Goal: Transaction & Acquisition: Purchase product/service

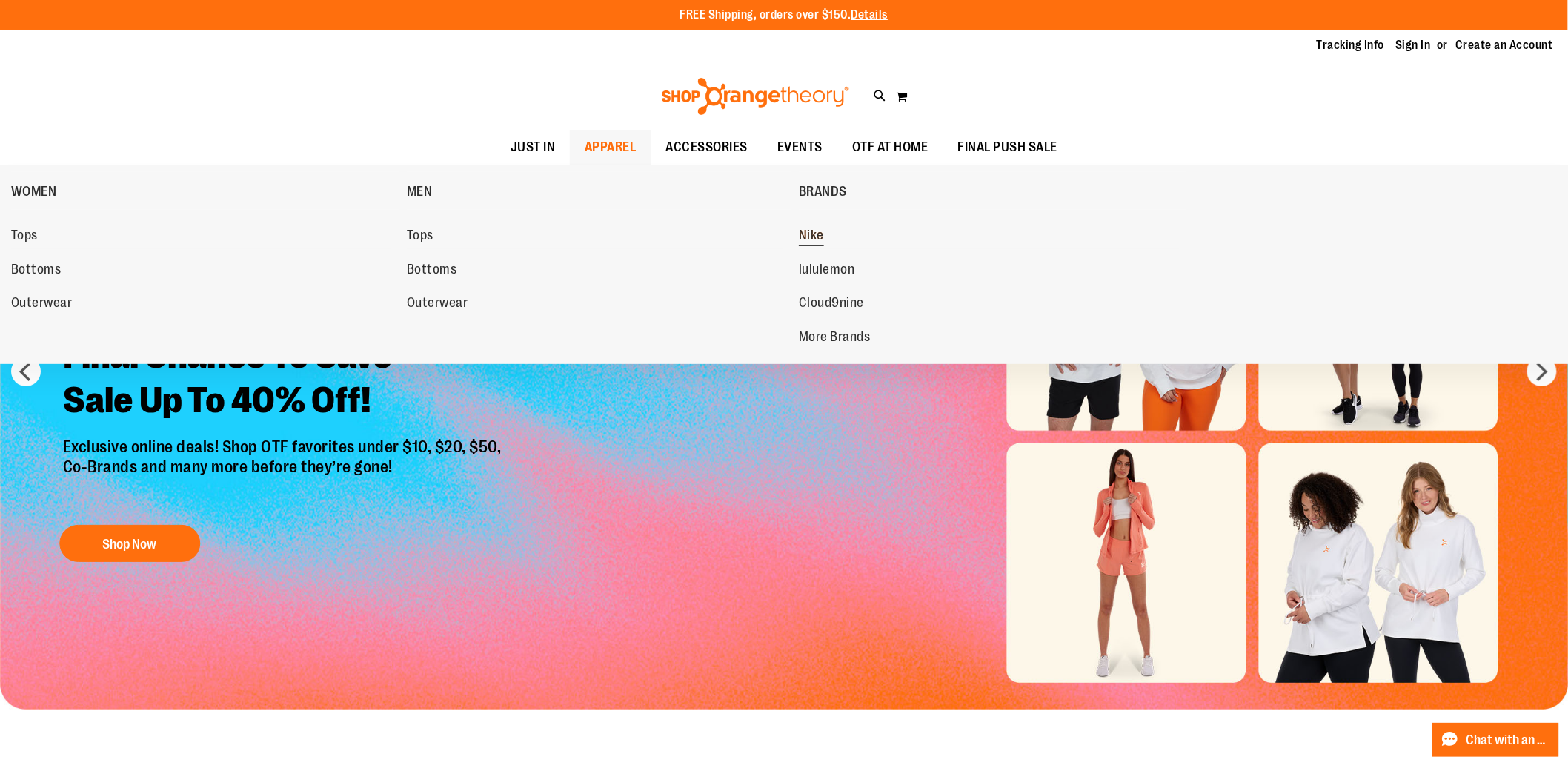
click at [811, 232] on span "Nike" at bounding box center [811, 237] width 25 height 18
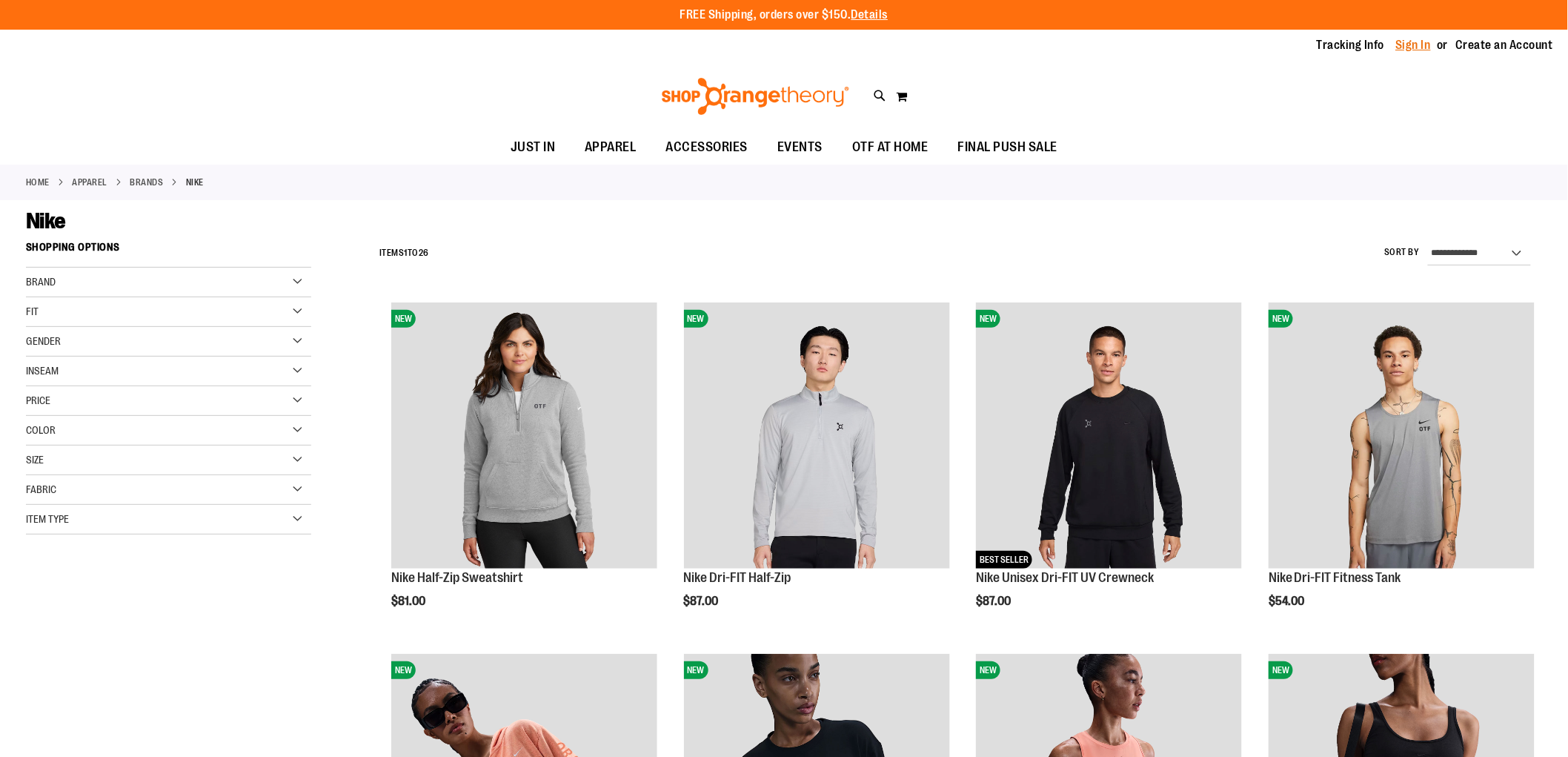
click at [1413, 46] on link "Sign In" at bounding box center [1413, 45] width 36 height 17
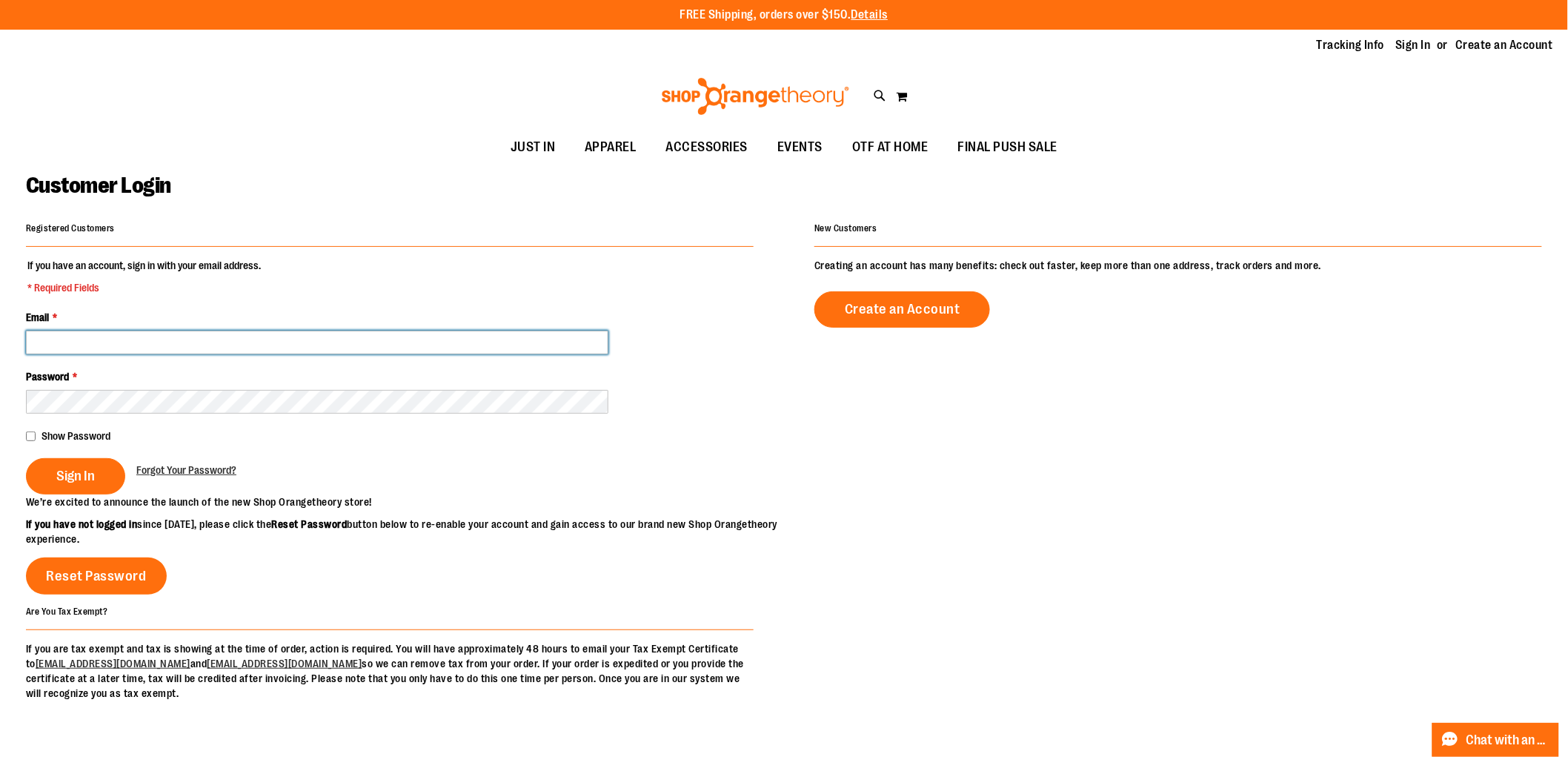
click at [133, 346] on input "Email *" at bounding box center [317, 342] width 583 height 24
type input "**********"
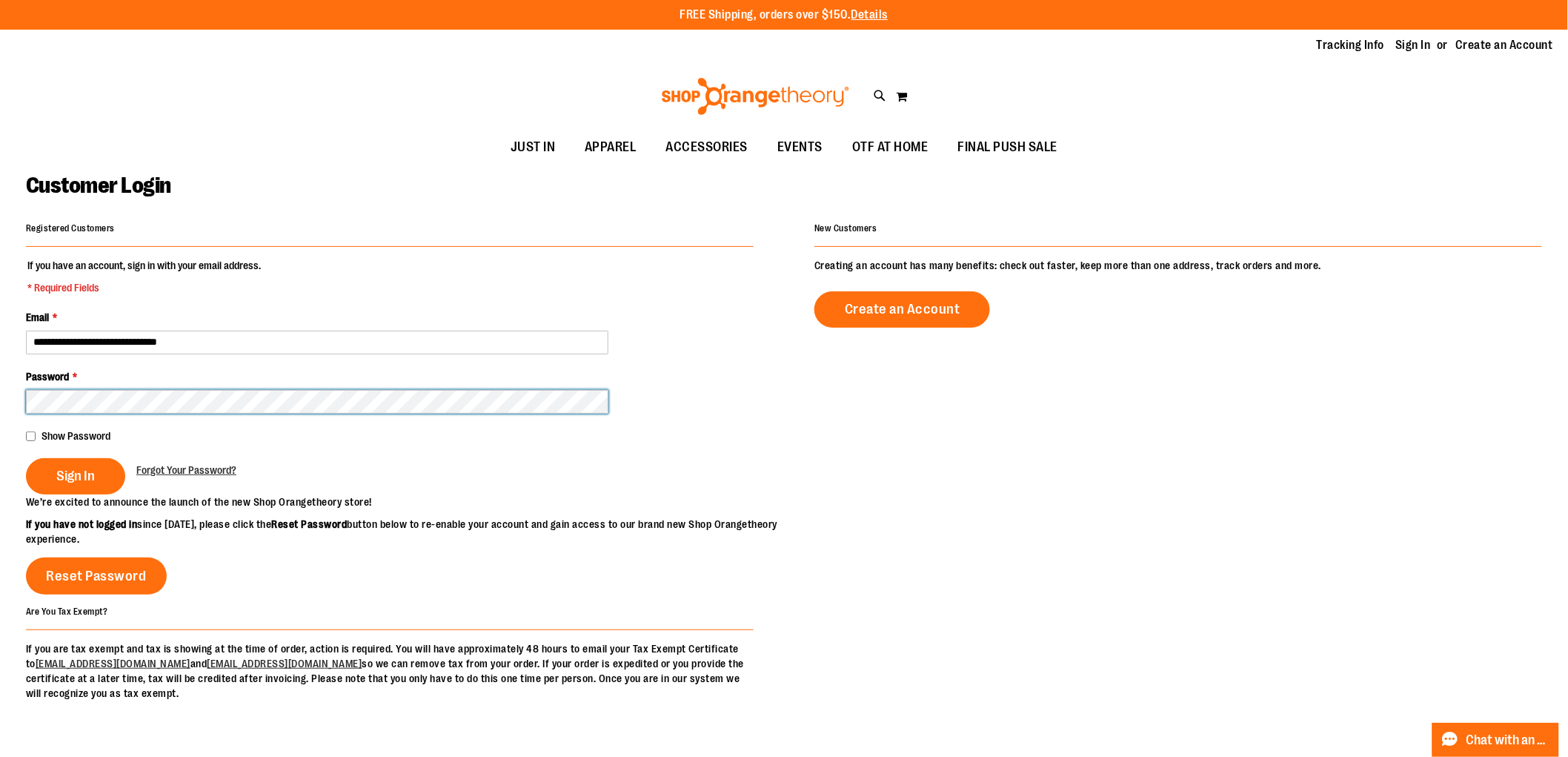
click at [26, 458] on button "Sign In" at bounding box center [75, 476] width 99 height 36
click at [39, 433] on div "Show Password" at bounding box center [390, 435] width 728 height 15
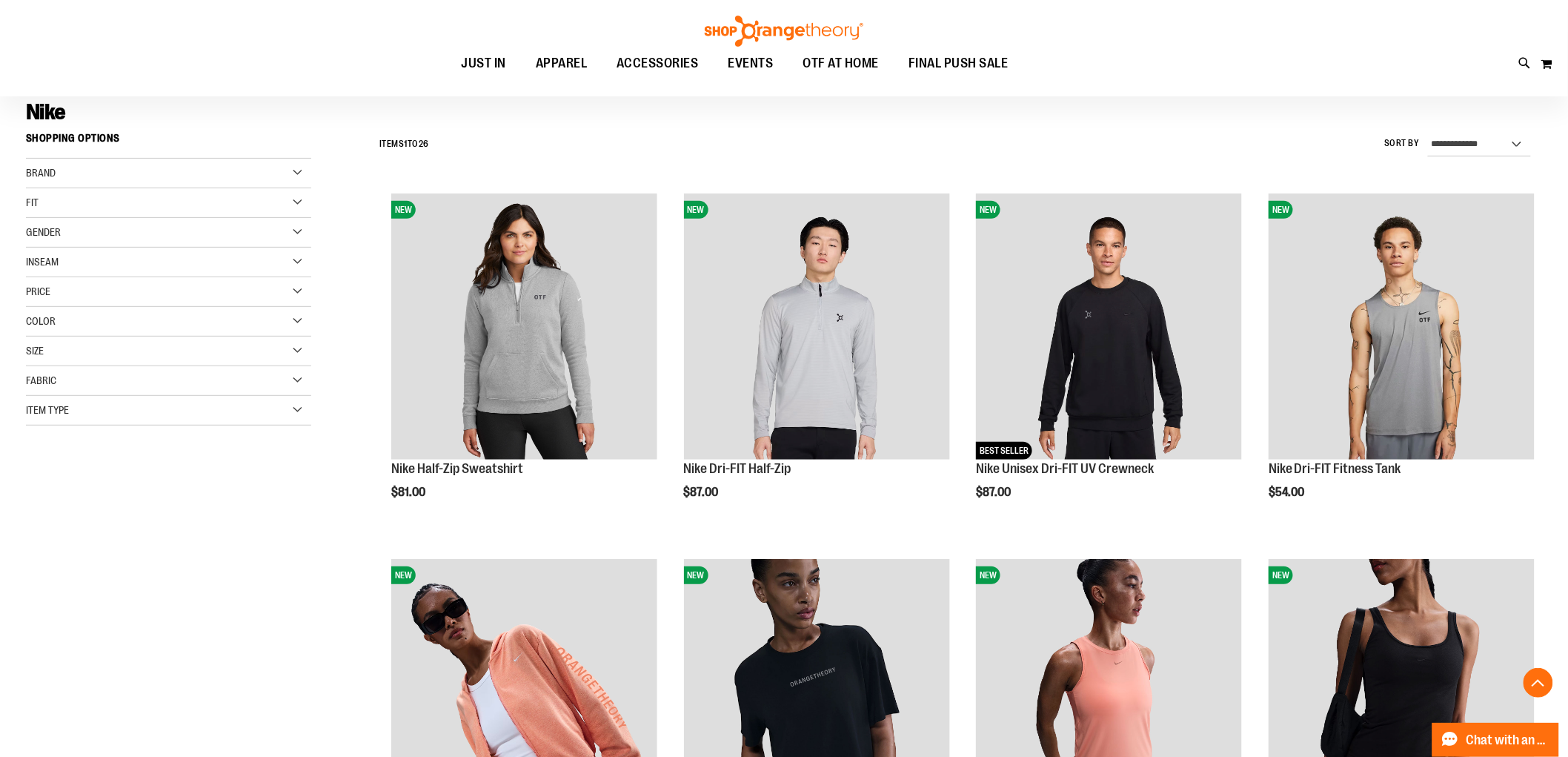
scroll to position [411, 0]
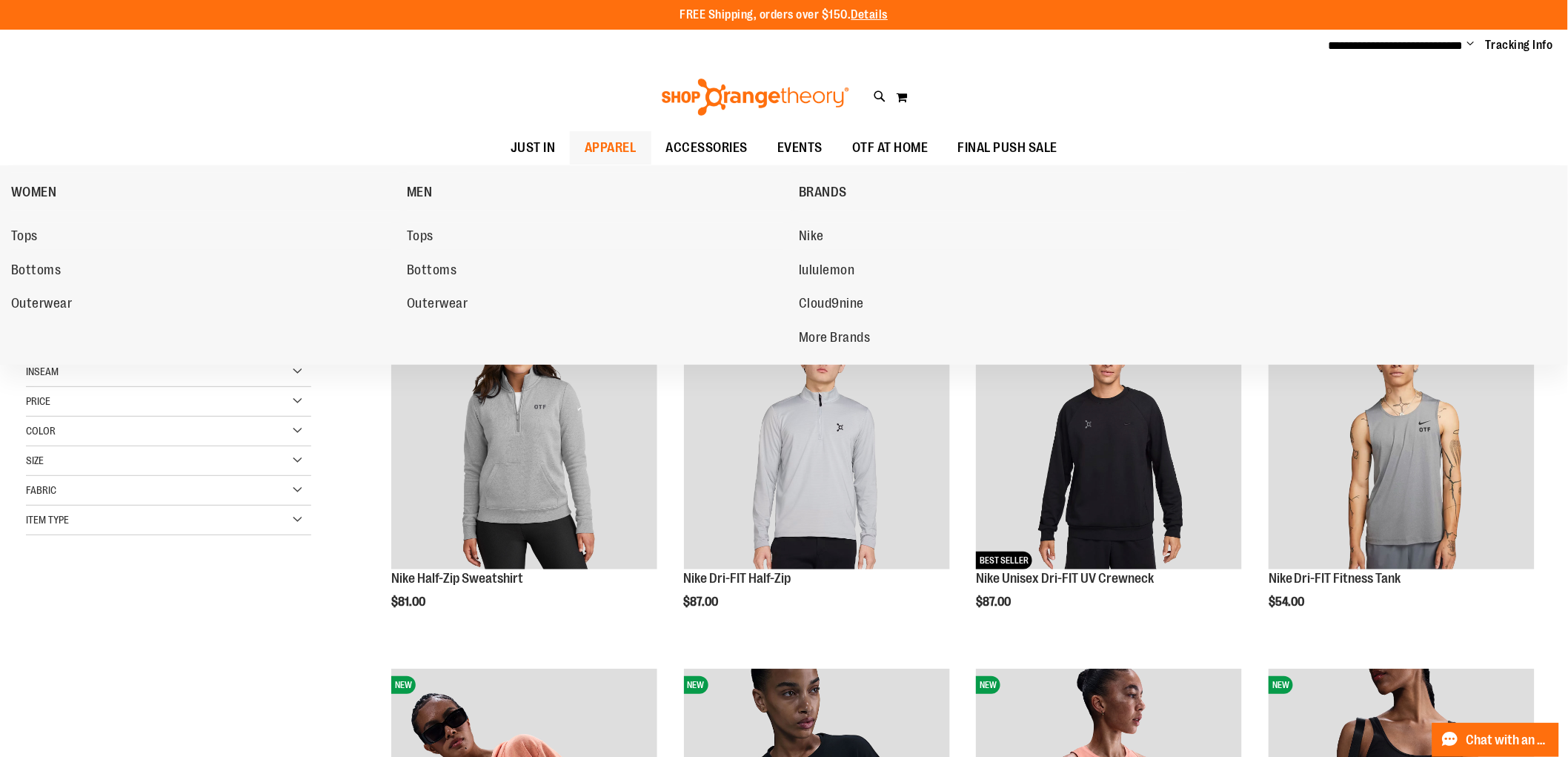
click at [611, 142] on span "APPAREL" at bounding box center [610, 148] width 52 height 33
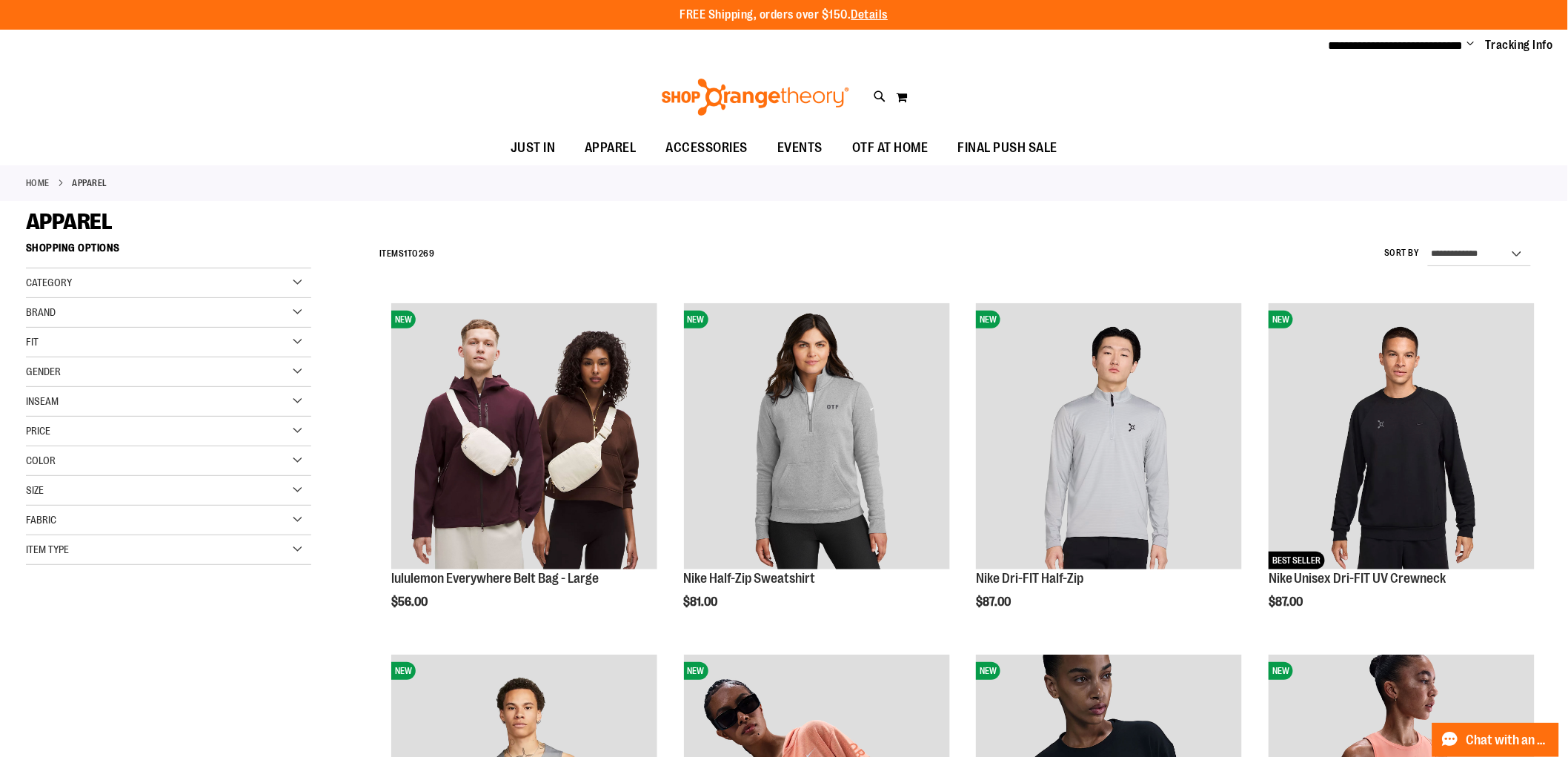
click at [89, 287] on div "Category" at bounding box center [169, 283] width 286 height 30
drag, startPoint x: 61, startPoint y: 617, endPoint x: 68, endPoint y: 623, distance: 9.2
click at [62, 617] on span "Item Type" at bounding box center [47, 622] width 43 height 12
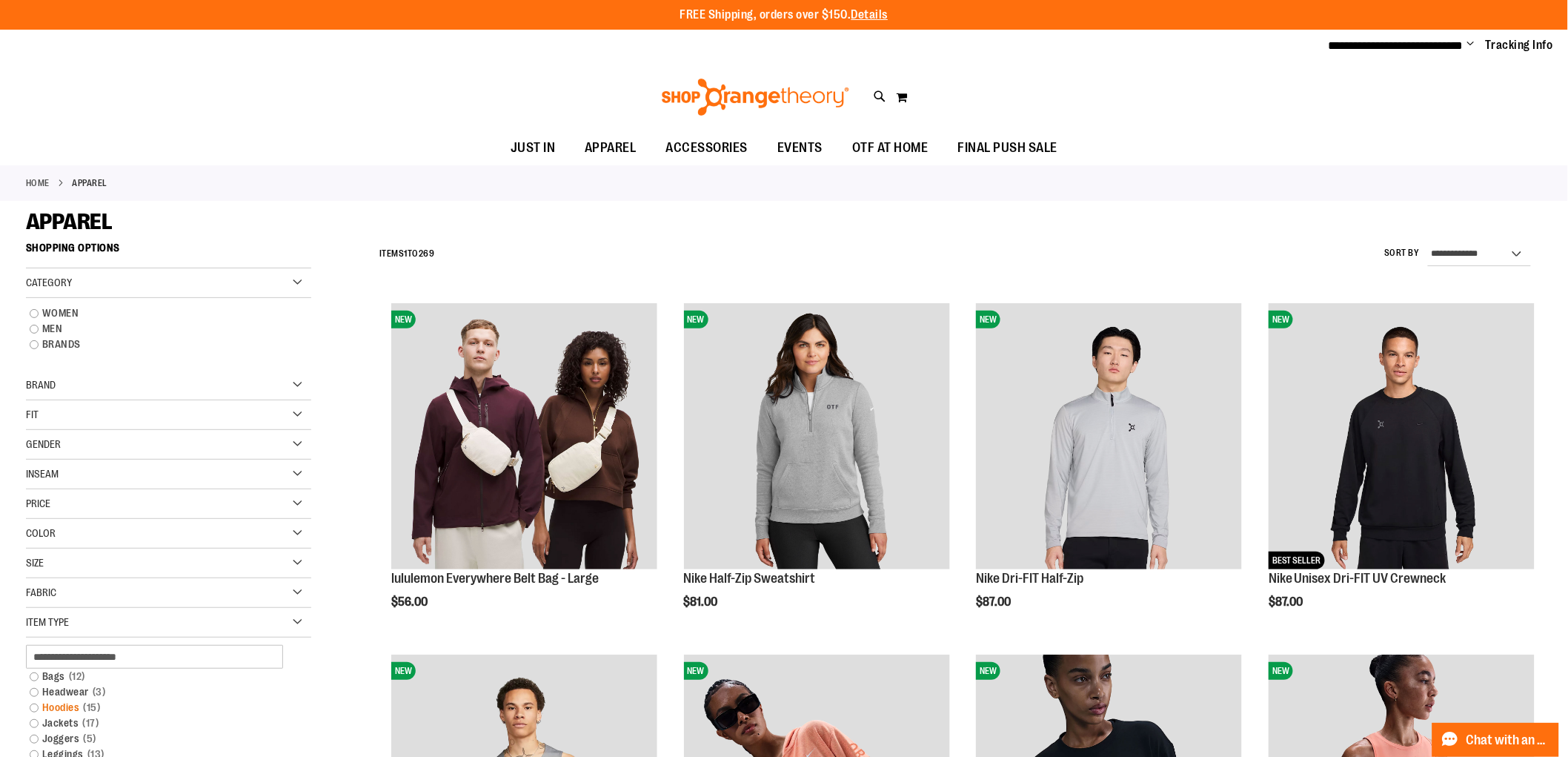
click at [84, 707] on span "15 items" at bounding box center [92, 707] width 25 height 16
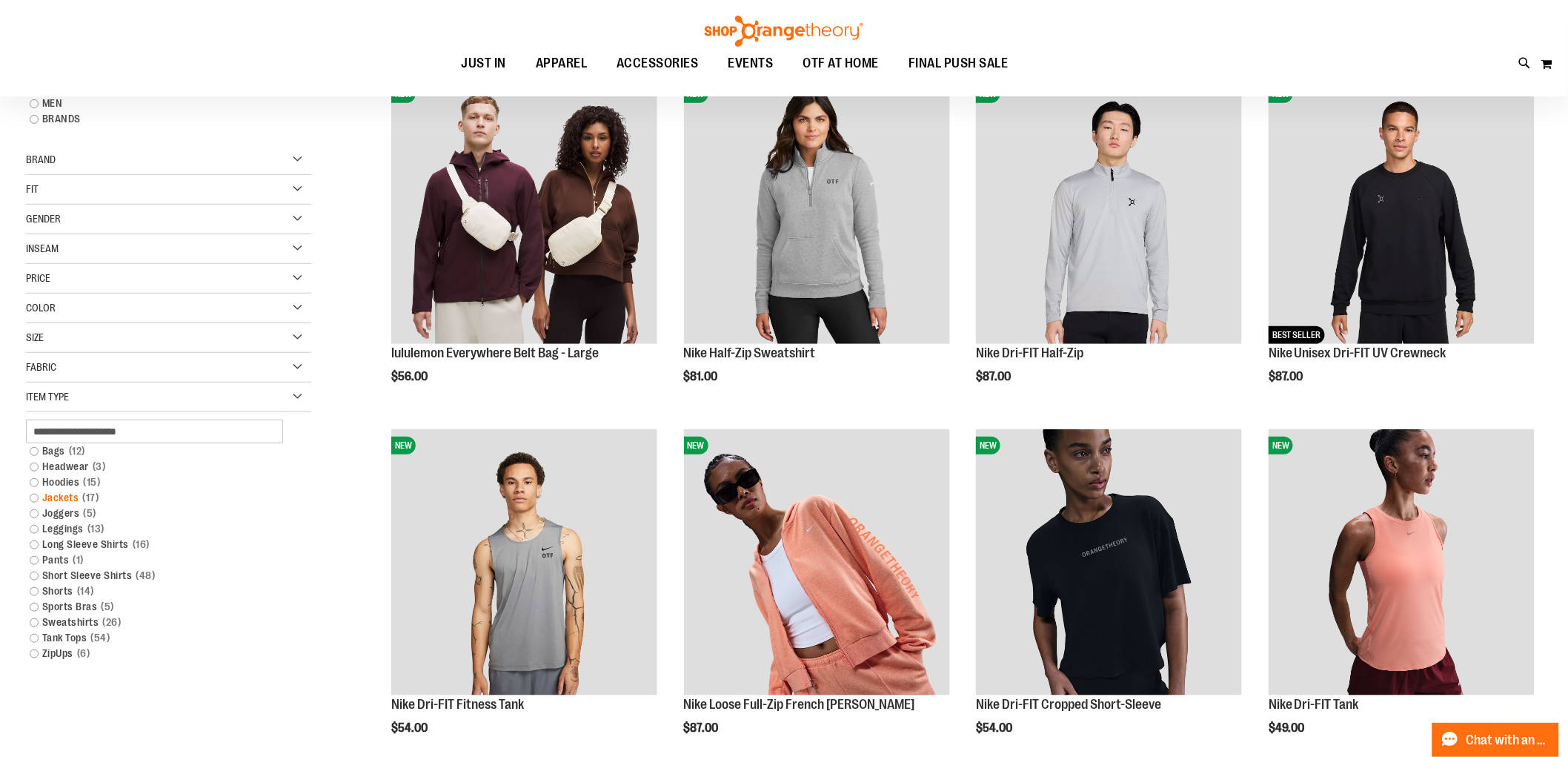
scroll to position [233, 0]
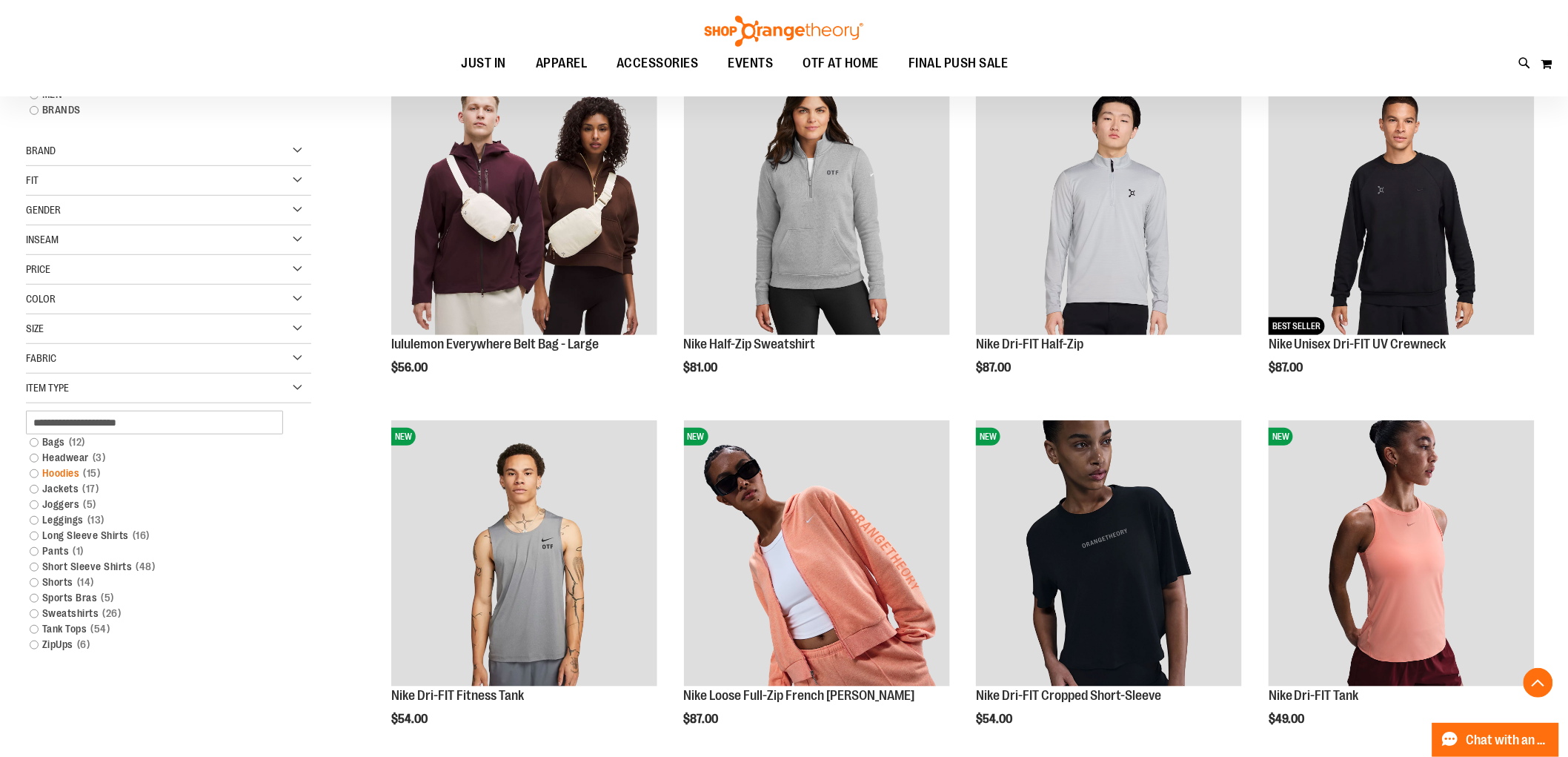
click at [33, 473] on link "Hoodies 15 items" at bounding box center [159, 473] width 274 height 16
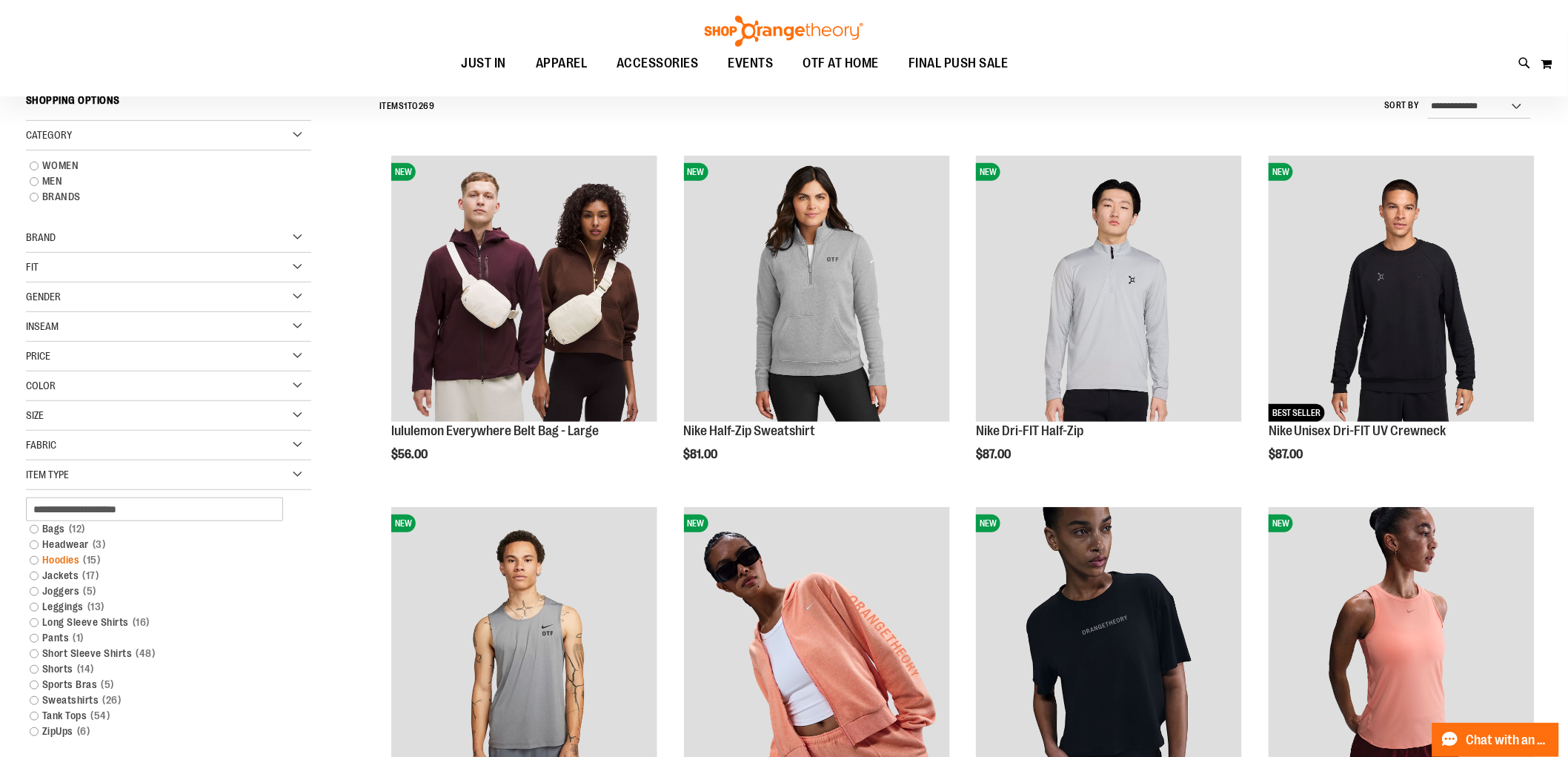
scroll to position [138, 0]
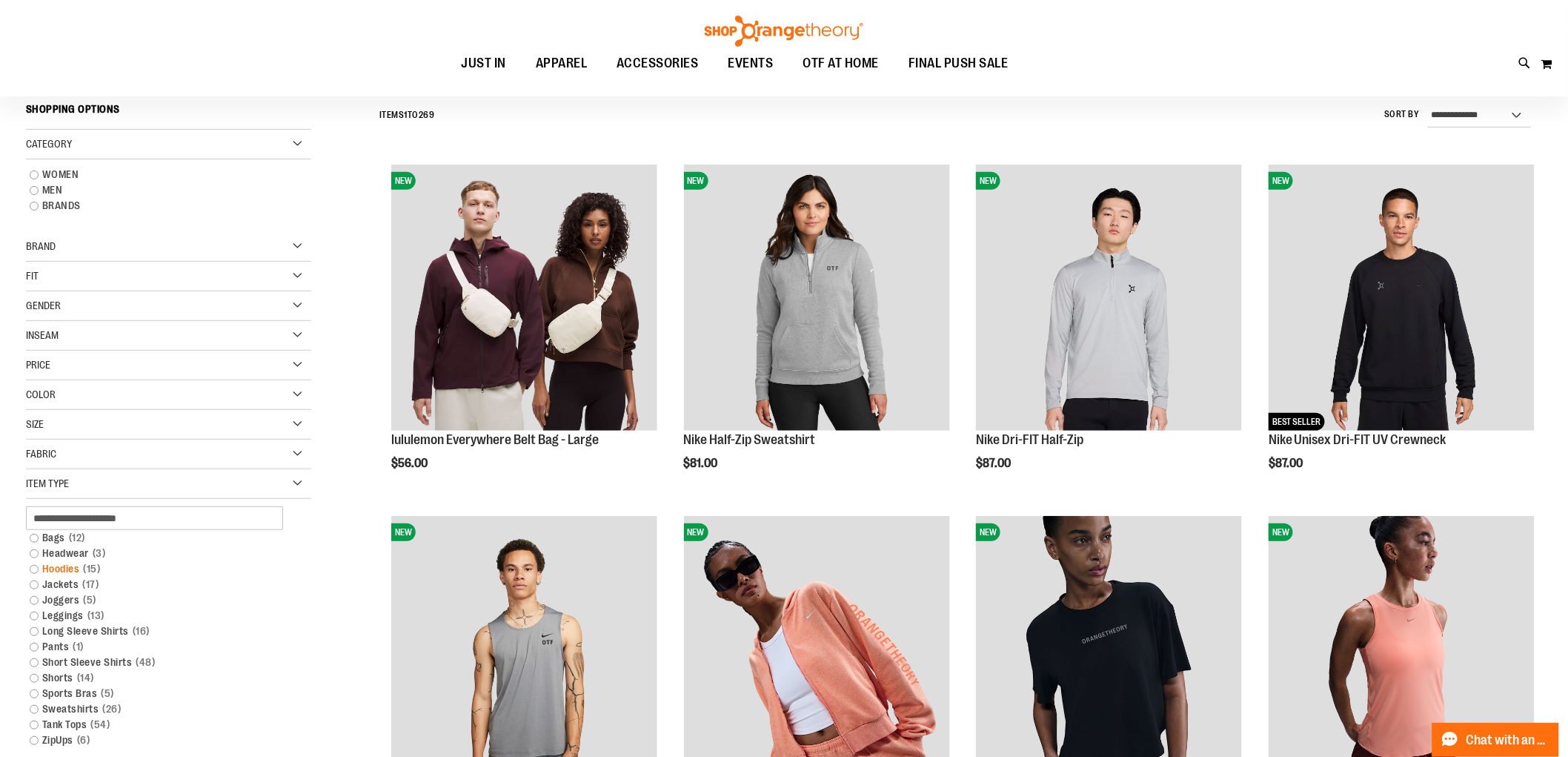
click at [47, 569] on link "Hoodies 15 items" at bounding box center [159, 569] width 274 height 16
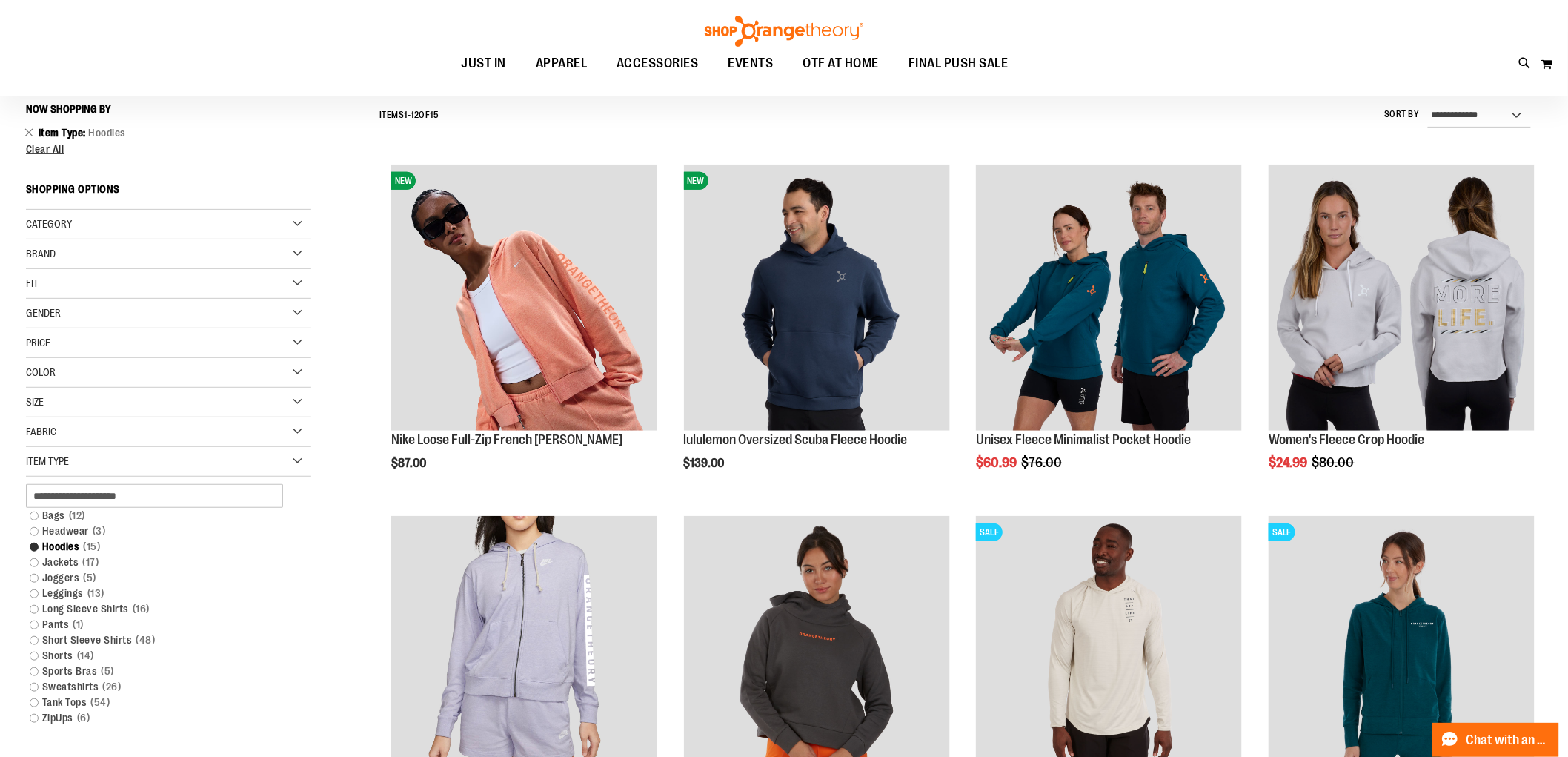
scroll to position [220, 0]
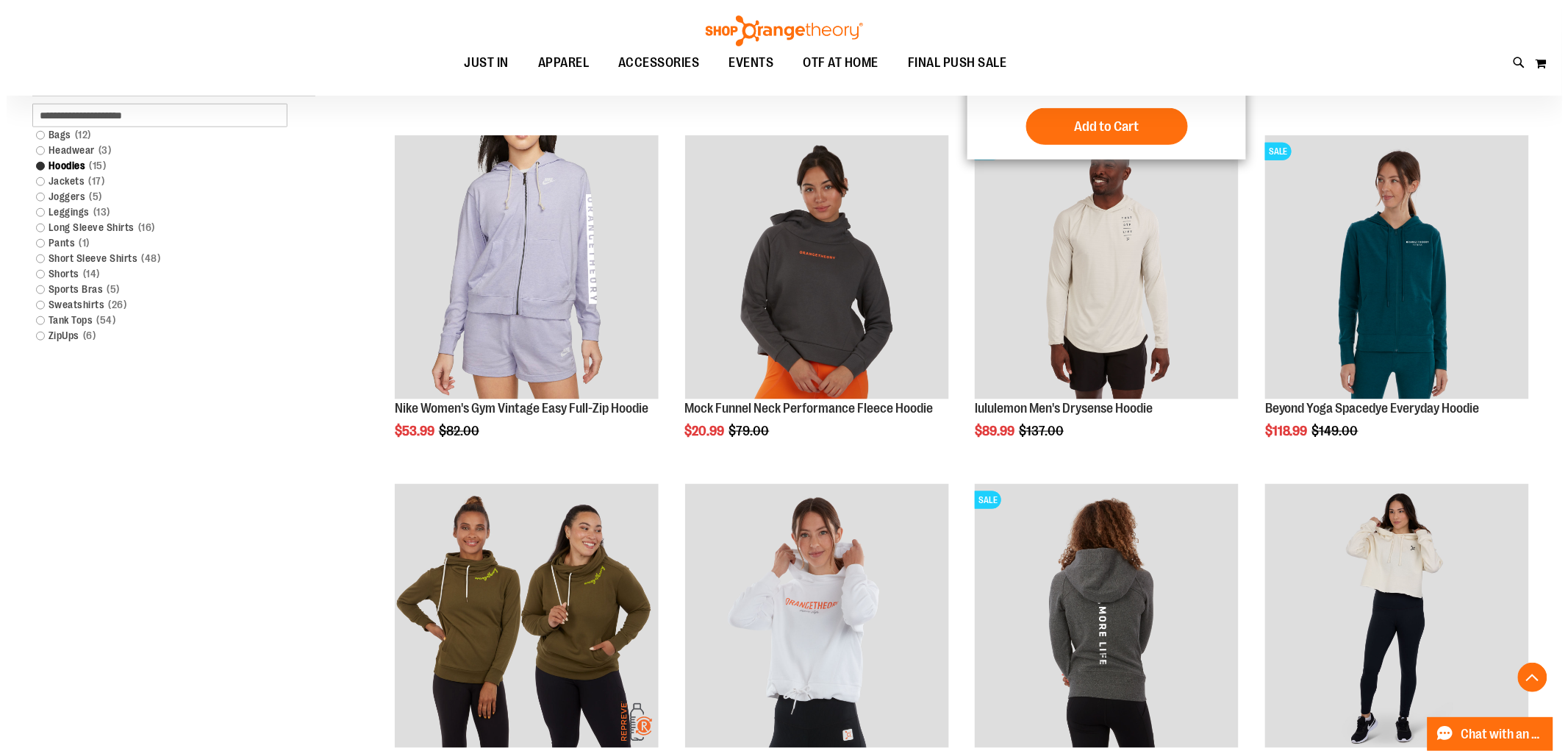
scroll to position [546, 0]
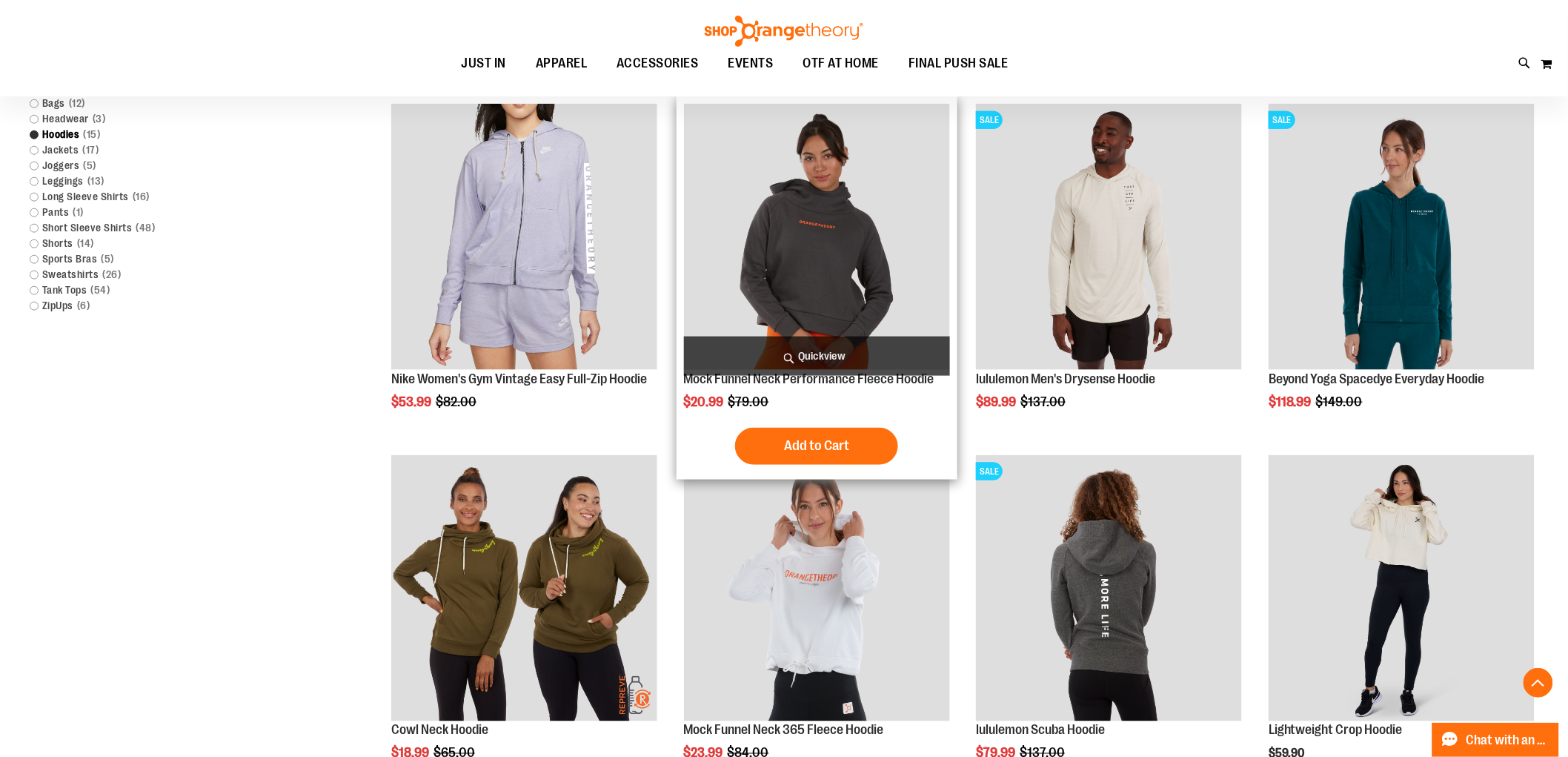
click at [812, 358] on span "Quickview" at bounding box center [817, 356] width 266 height 39
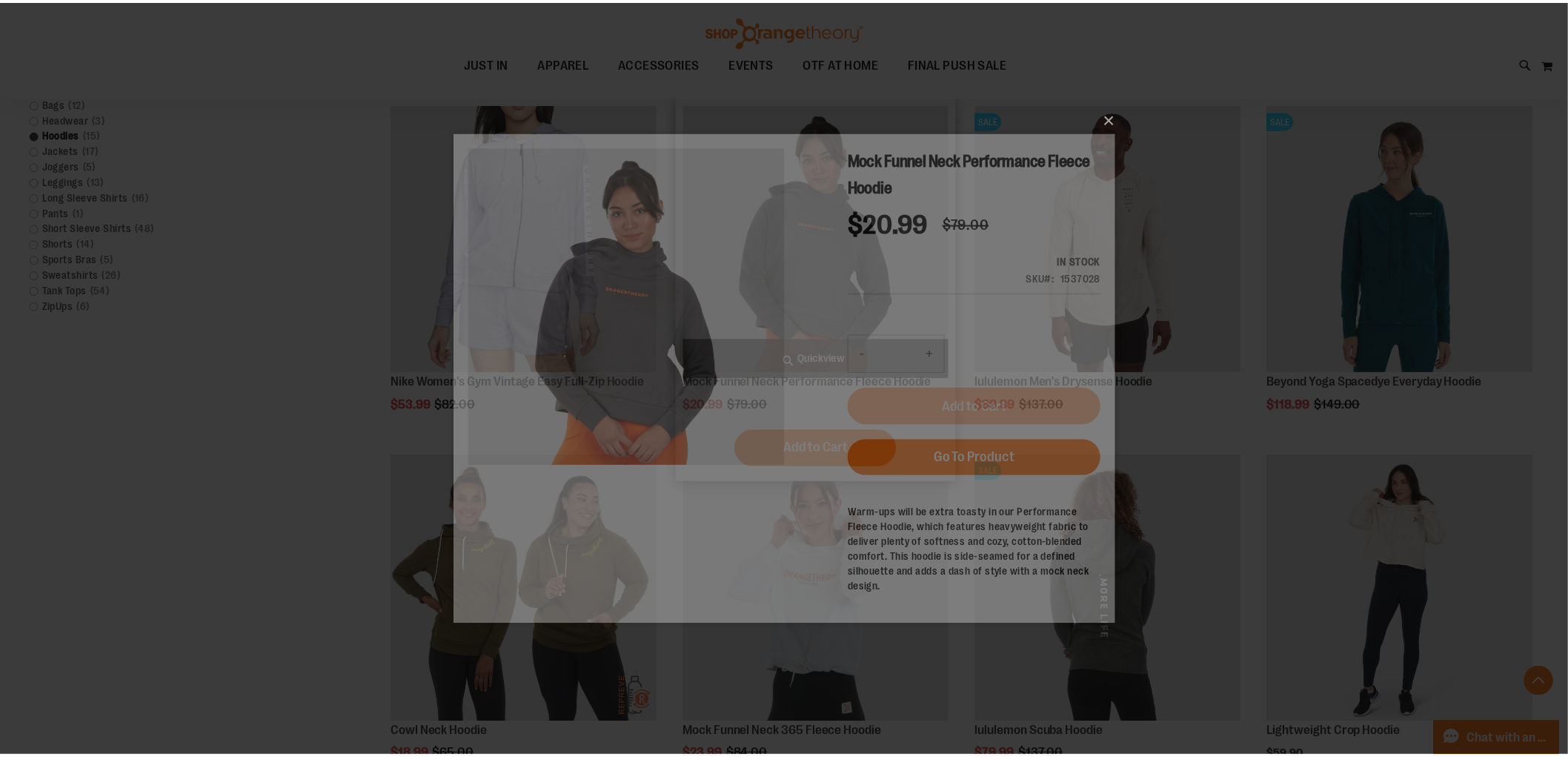
scroll to position [0, 0]
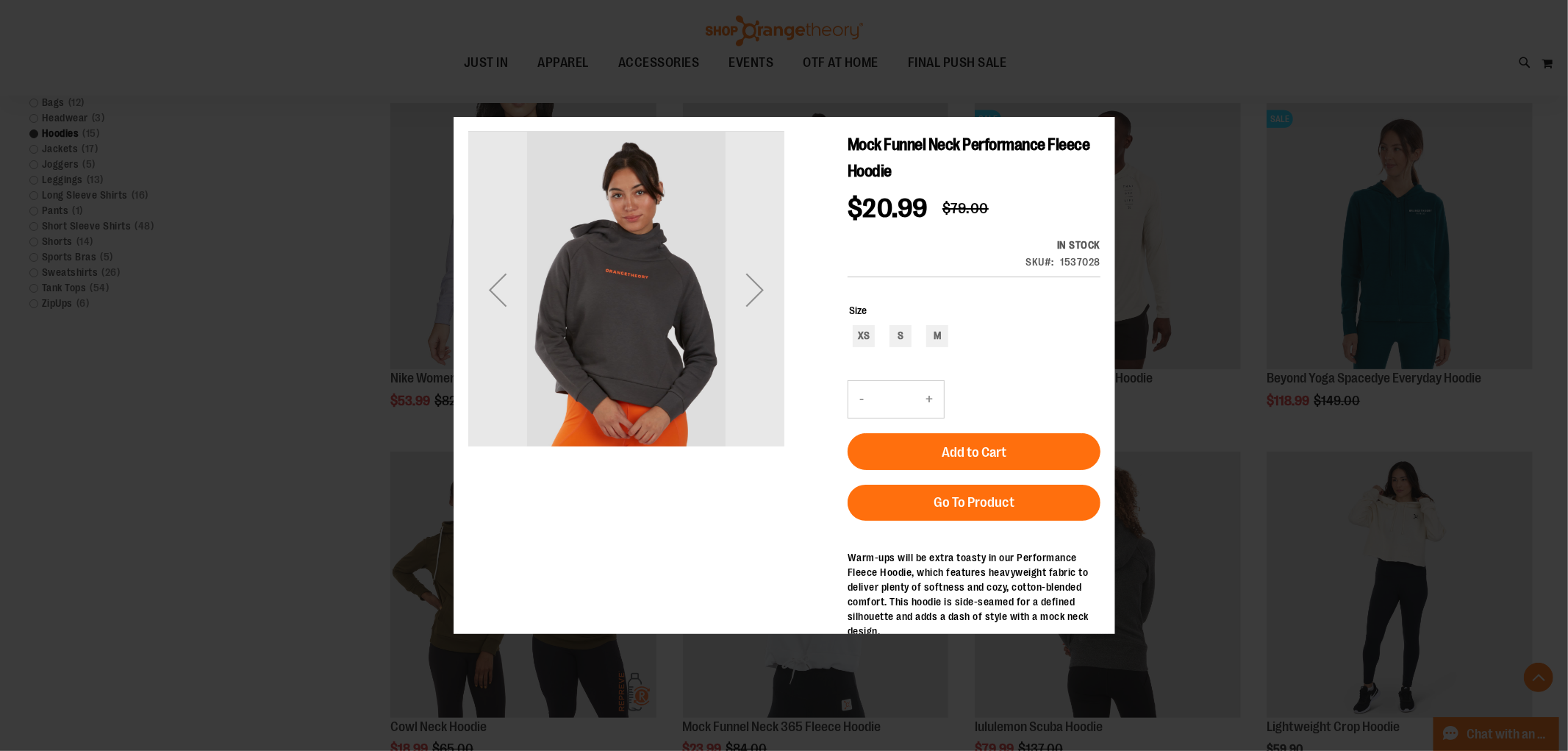
click at [1208, 393] on div "×" at bounding box center [784, 376] width 1568 height 751
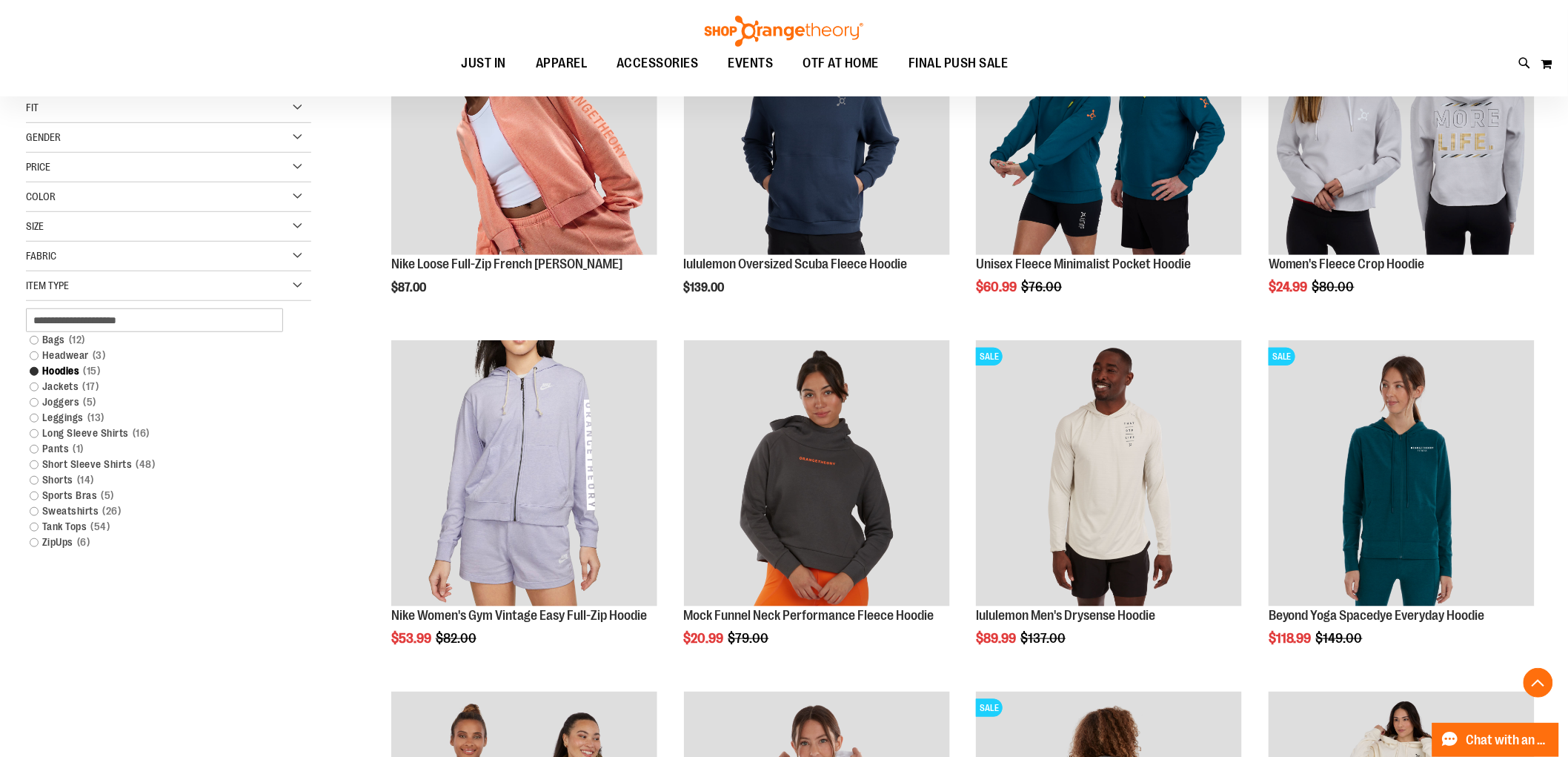
scroll to position [302, 0]
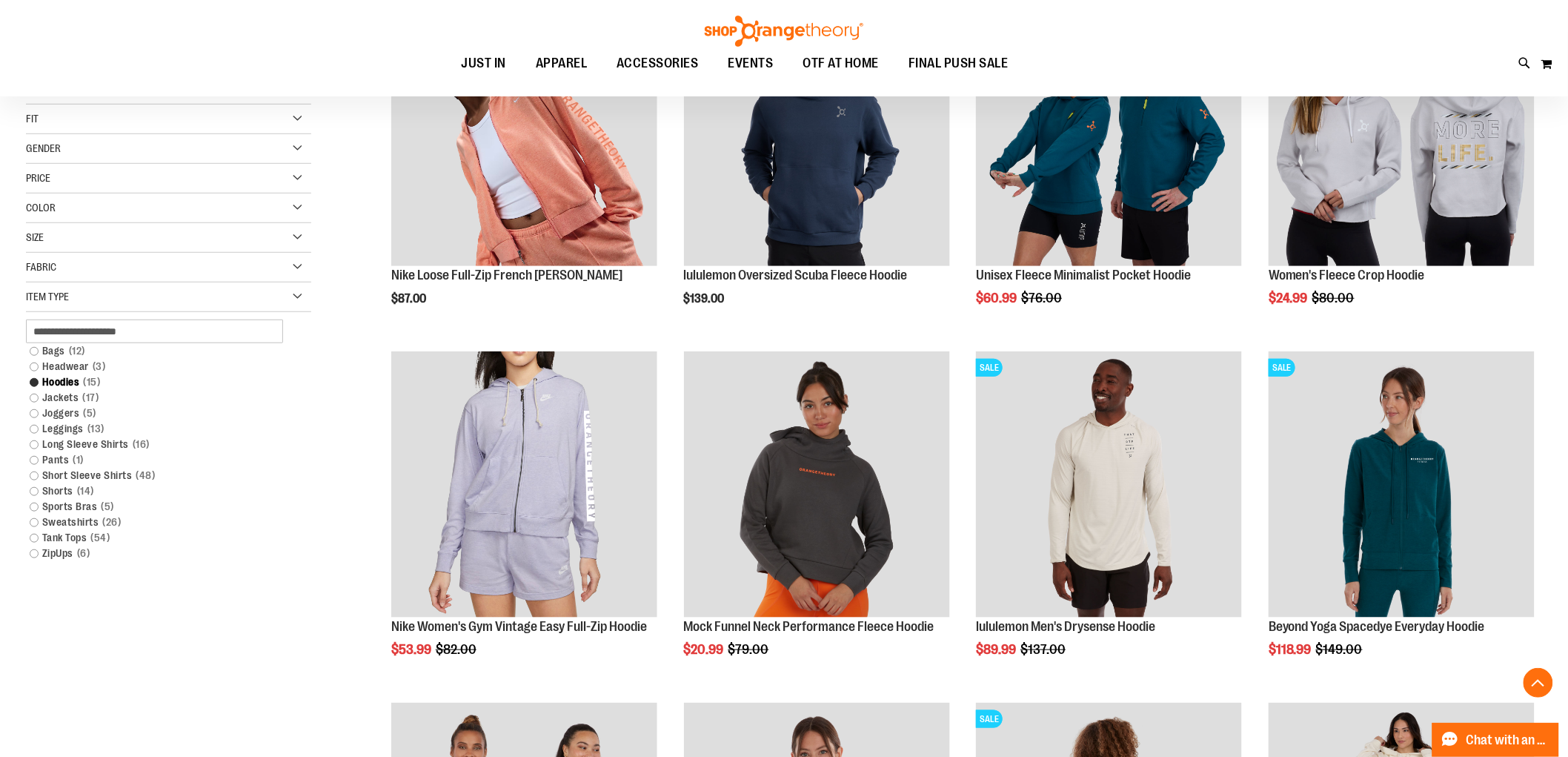
click at [79, 240] on div "Size" at bounding box center [169, 238] width 286 height 30
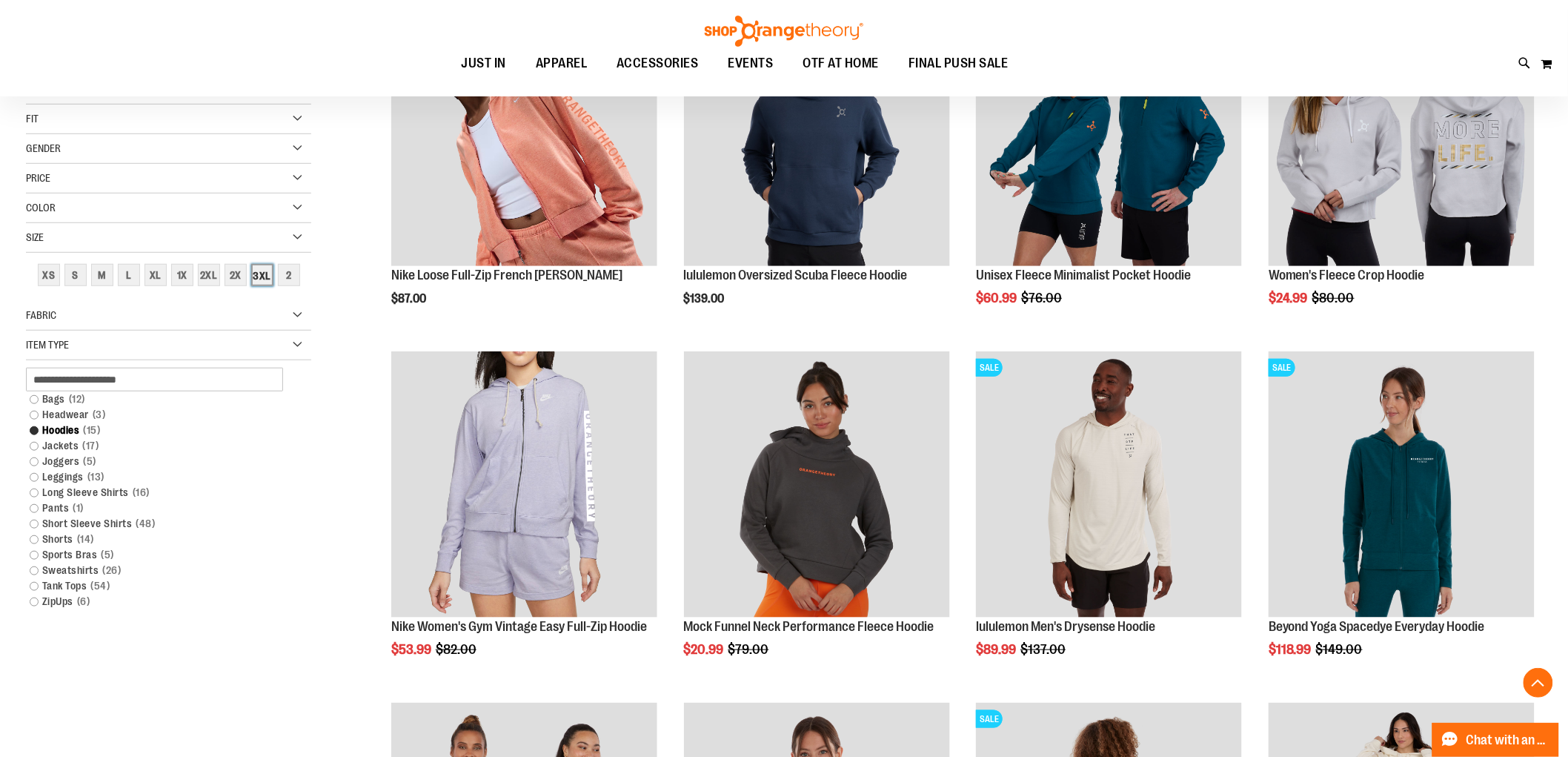
click at [264, 278] on div "3XL" at bounding box center [262, 274] width 22 height 22
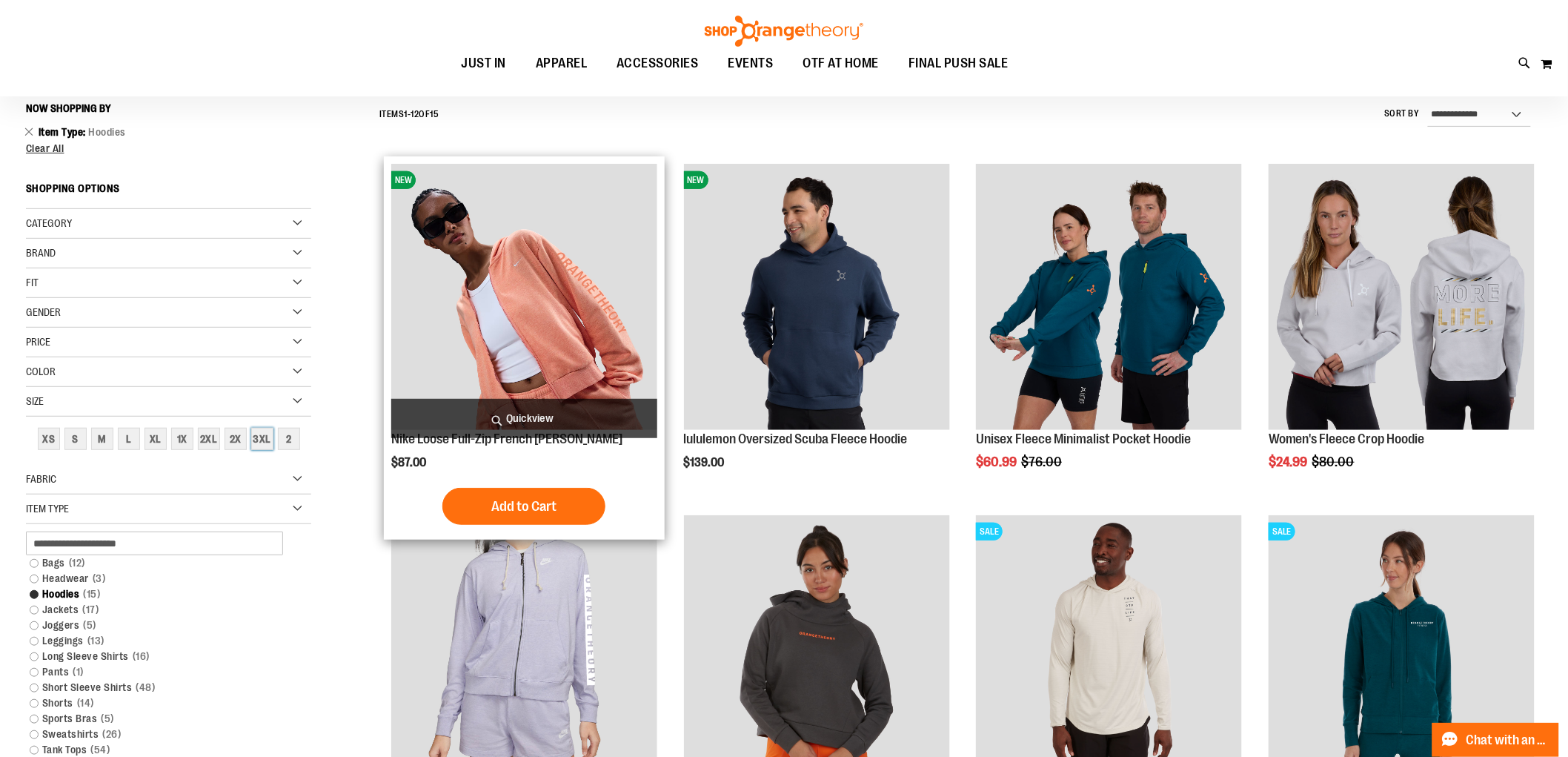
scroll to position [138, 0]
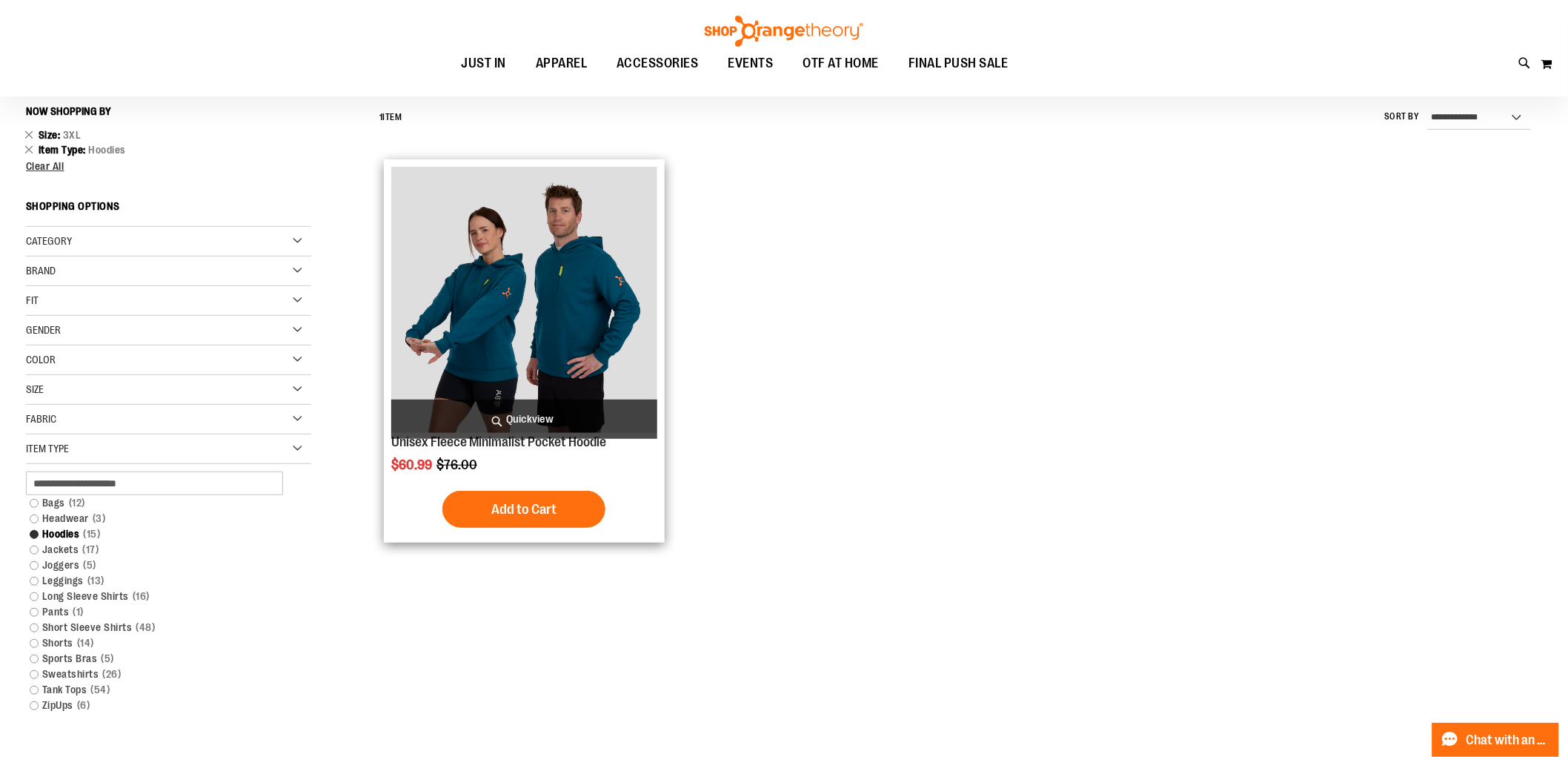
scroll to position [165, 0]
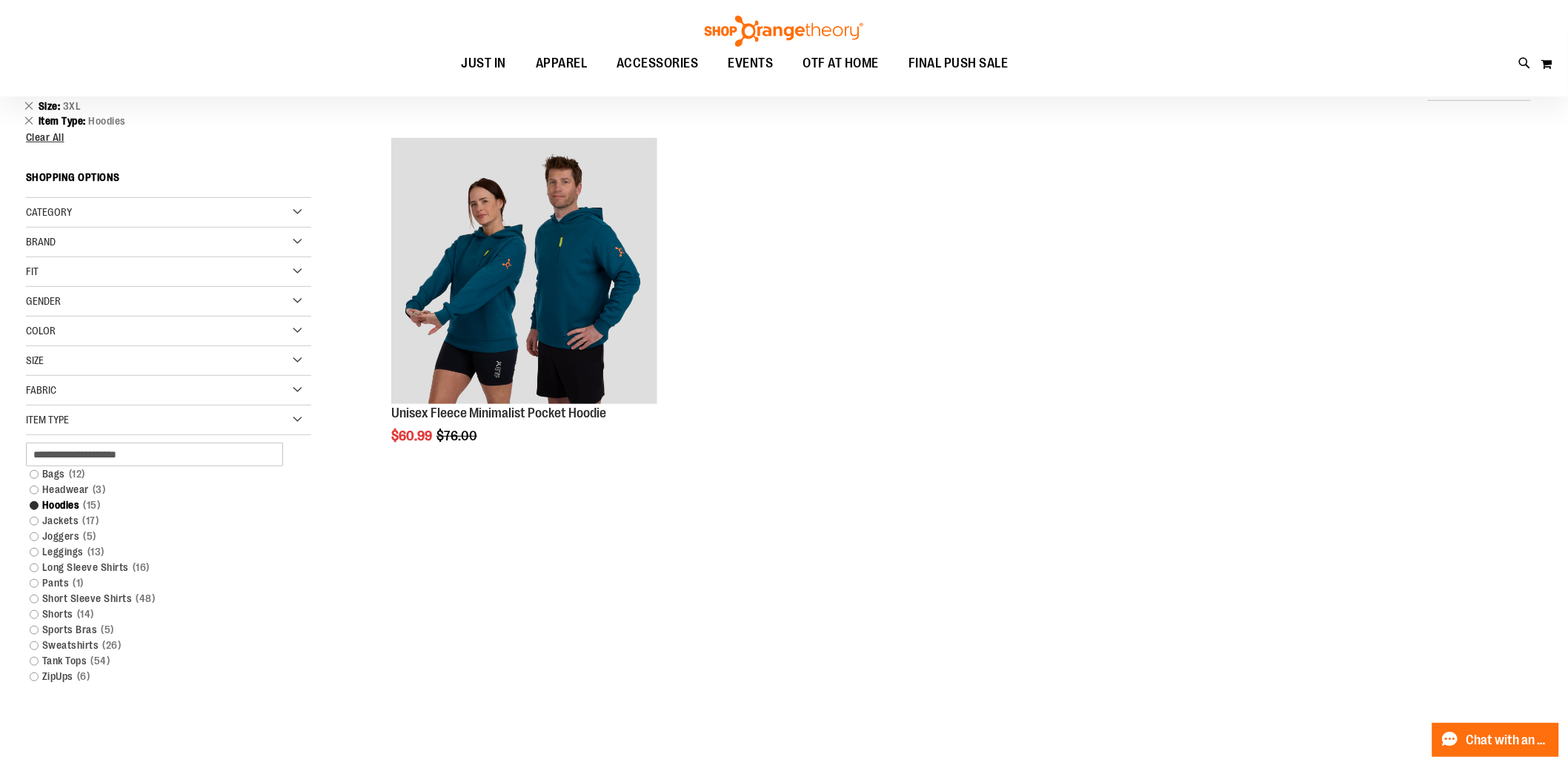
click at [168, 356] on div "Size" at bounding box center [169, 361] width 286 height 30
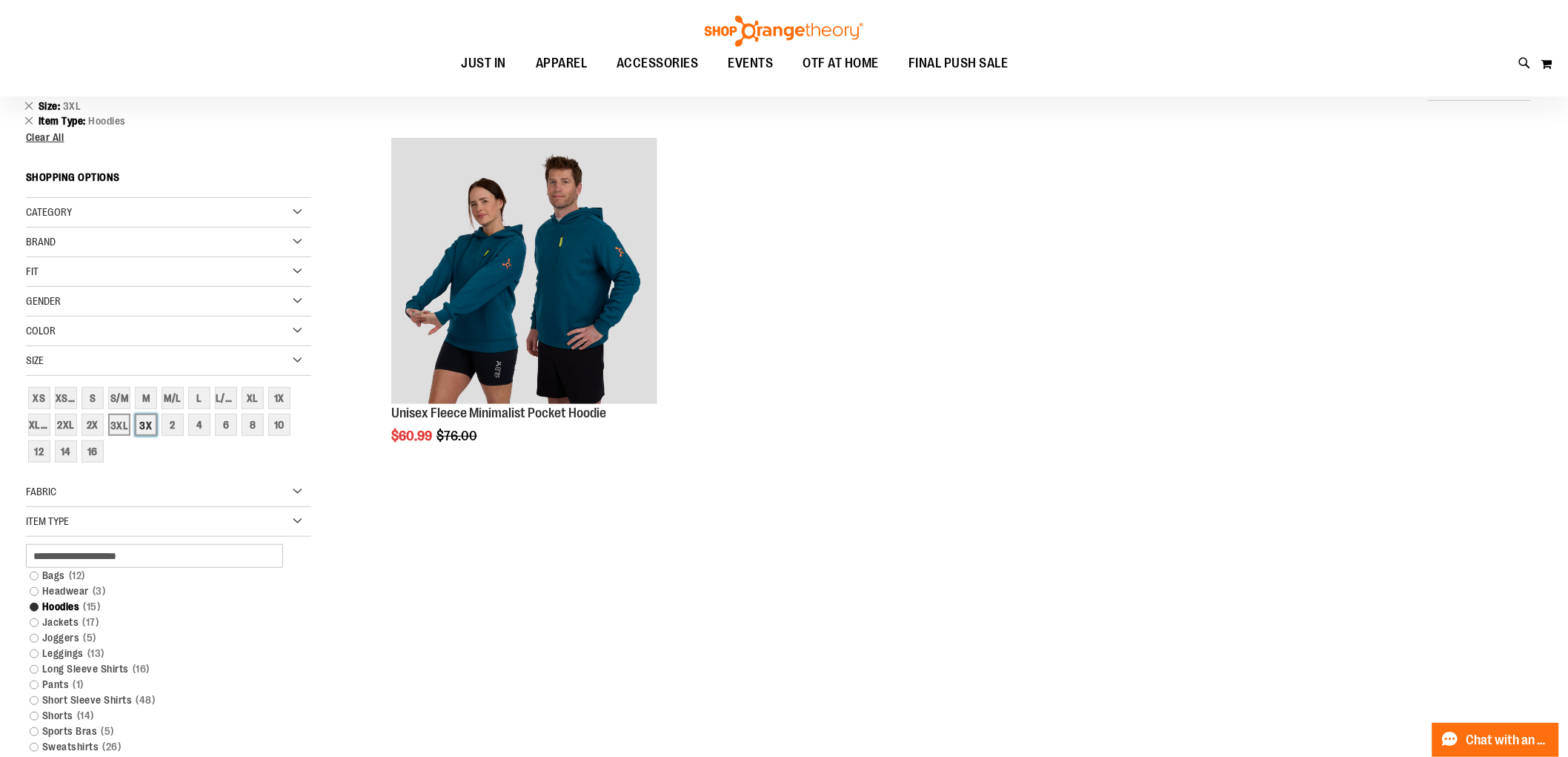
click at [138, 424] on div "3X" at bounding box center [145, 424] width 22 height 22
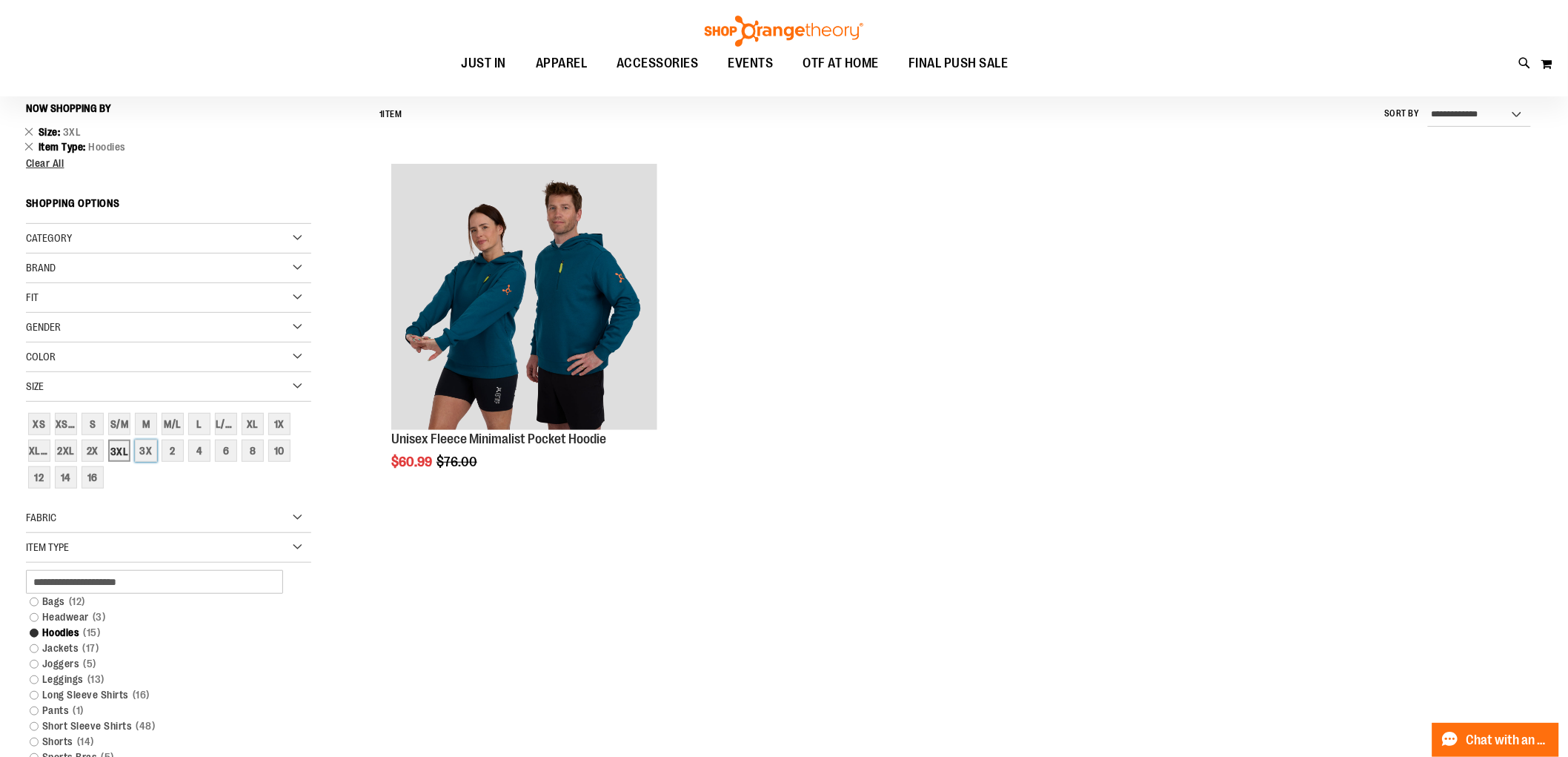
scroll to position [138, 0]
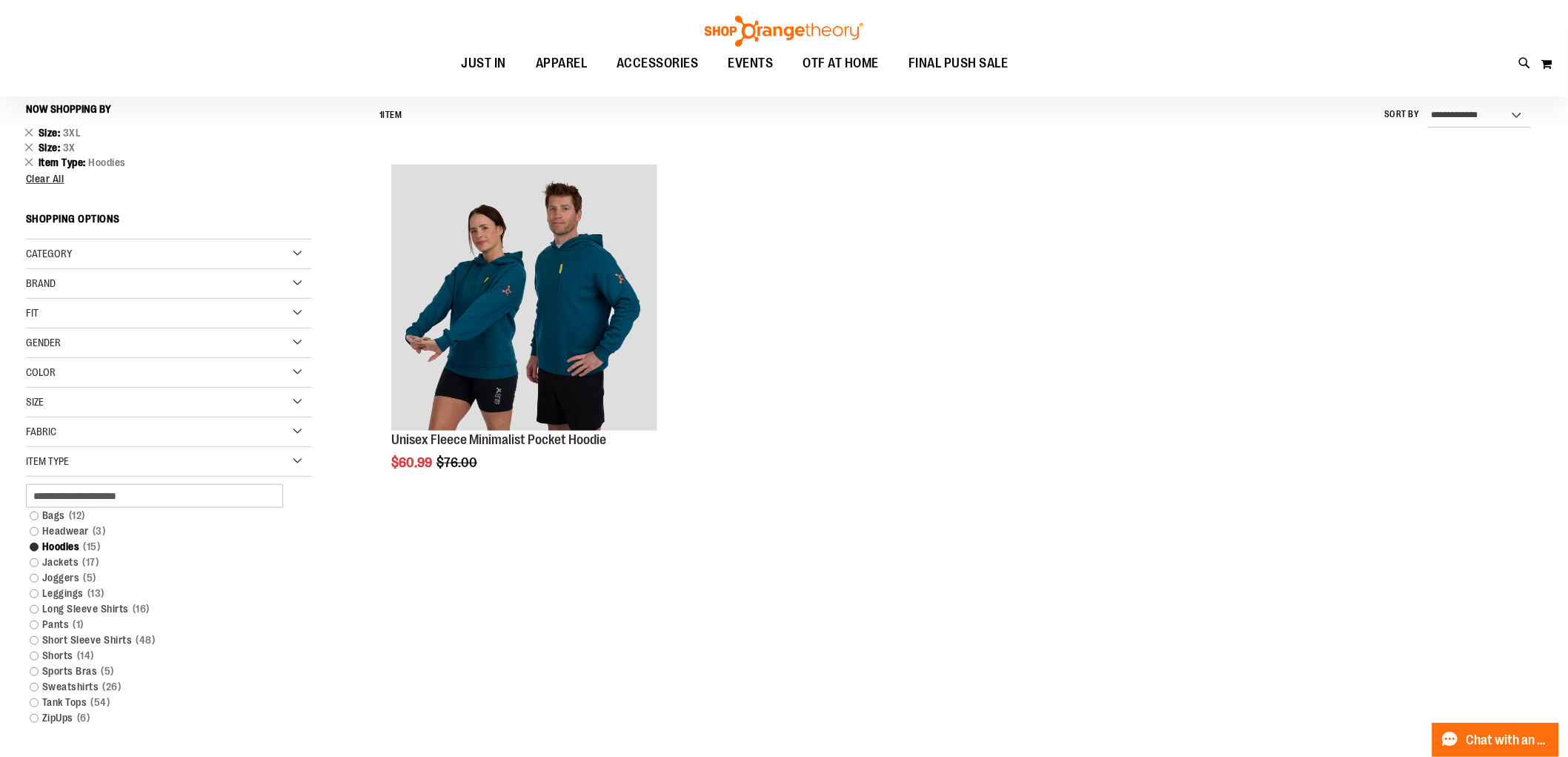
click at [117, 403] on div "Size" at bounding box center [169, 402] width 286 height 30
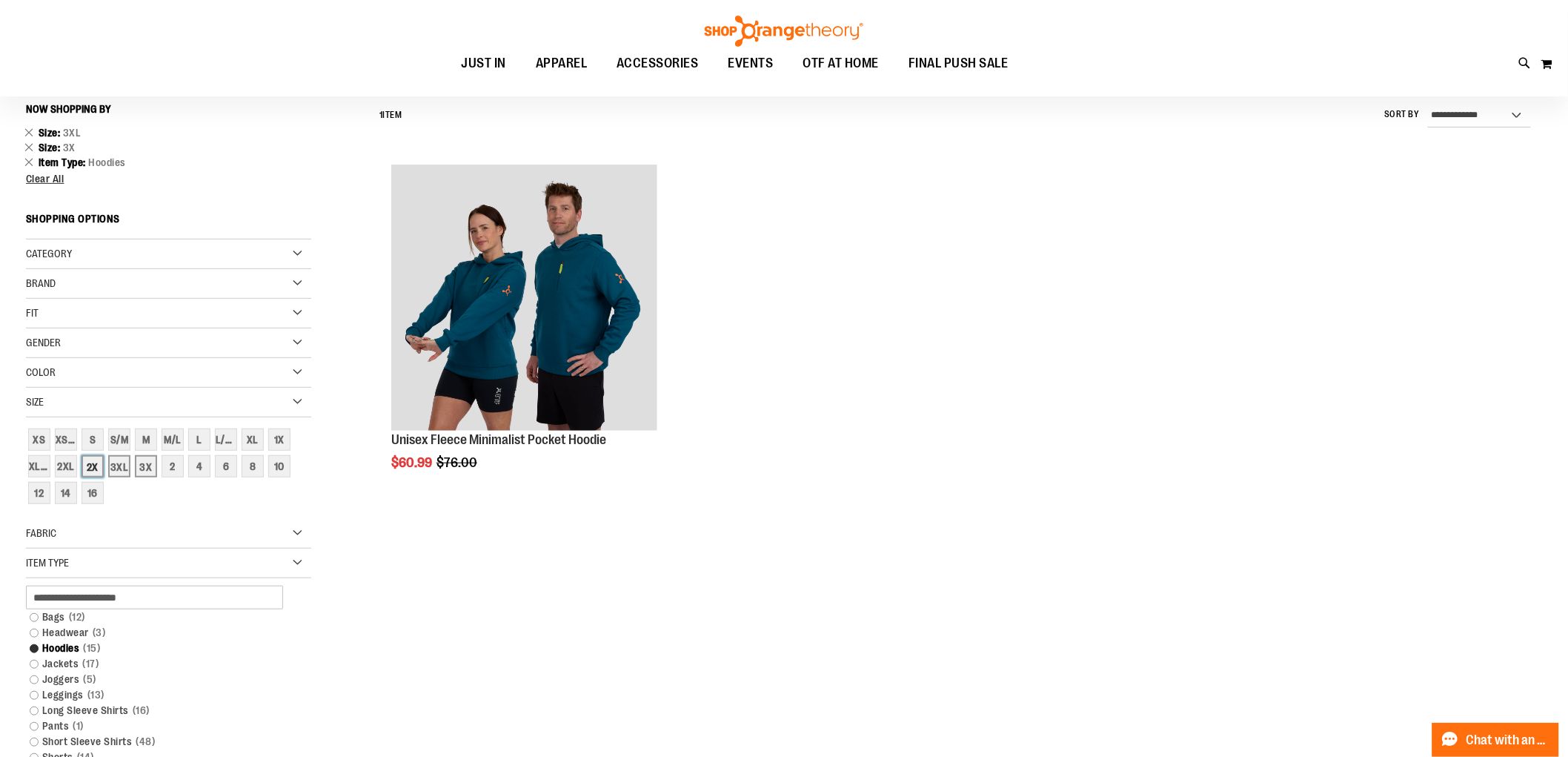
click at [92, 463] on div "2X" at bounding box center [92, 465] width 22 height 22
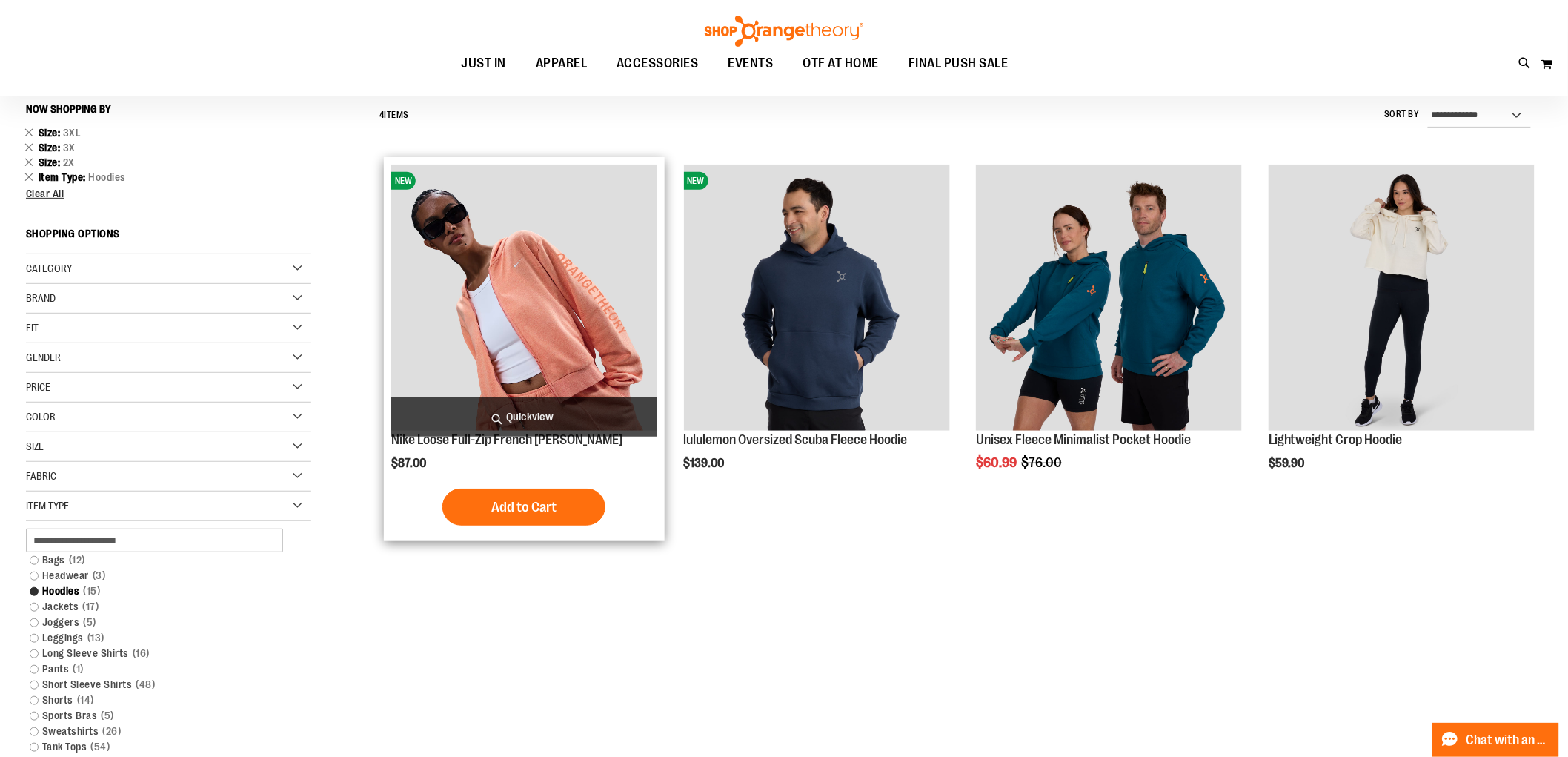
click at [583, 343] on img "product" at bounding box center [525, 298] width 266 height 266
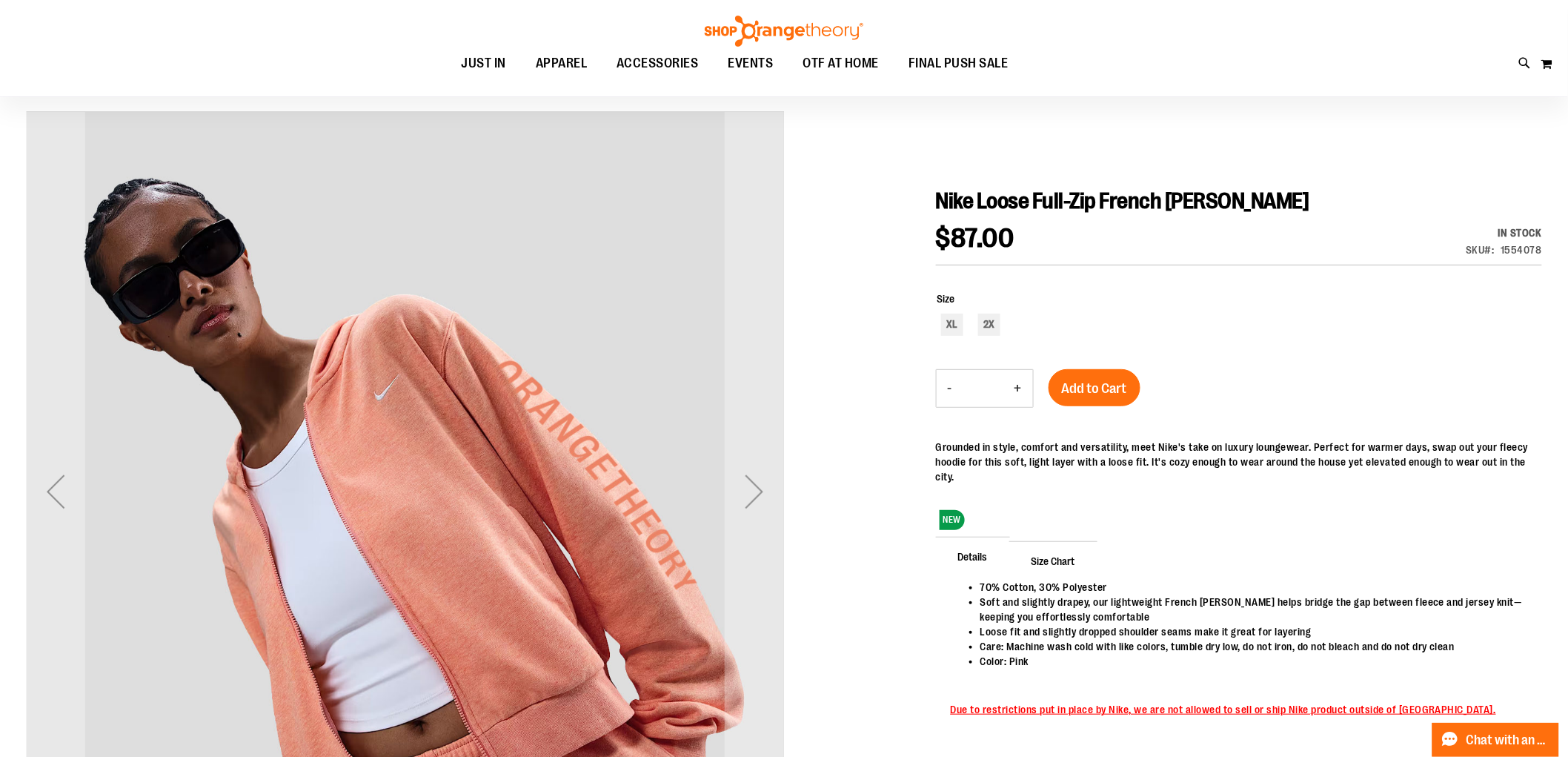
scroll to position [329, 0]
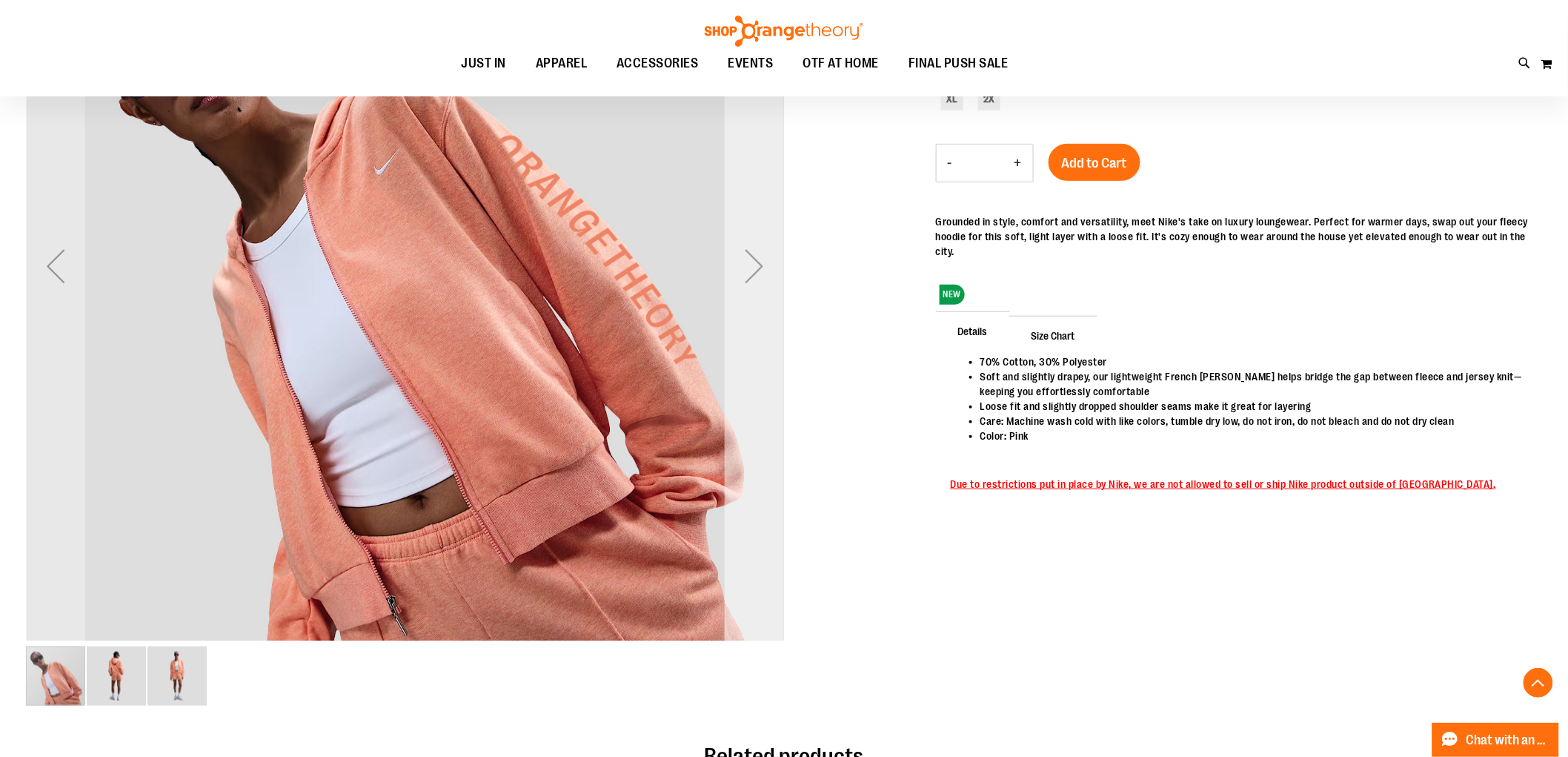
click at [775, 281] on div "Next" at bounding box center [754, 266] width 60 height 60
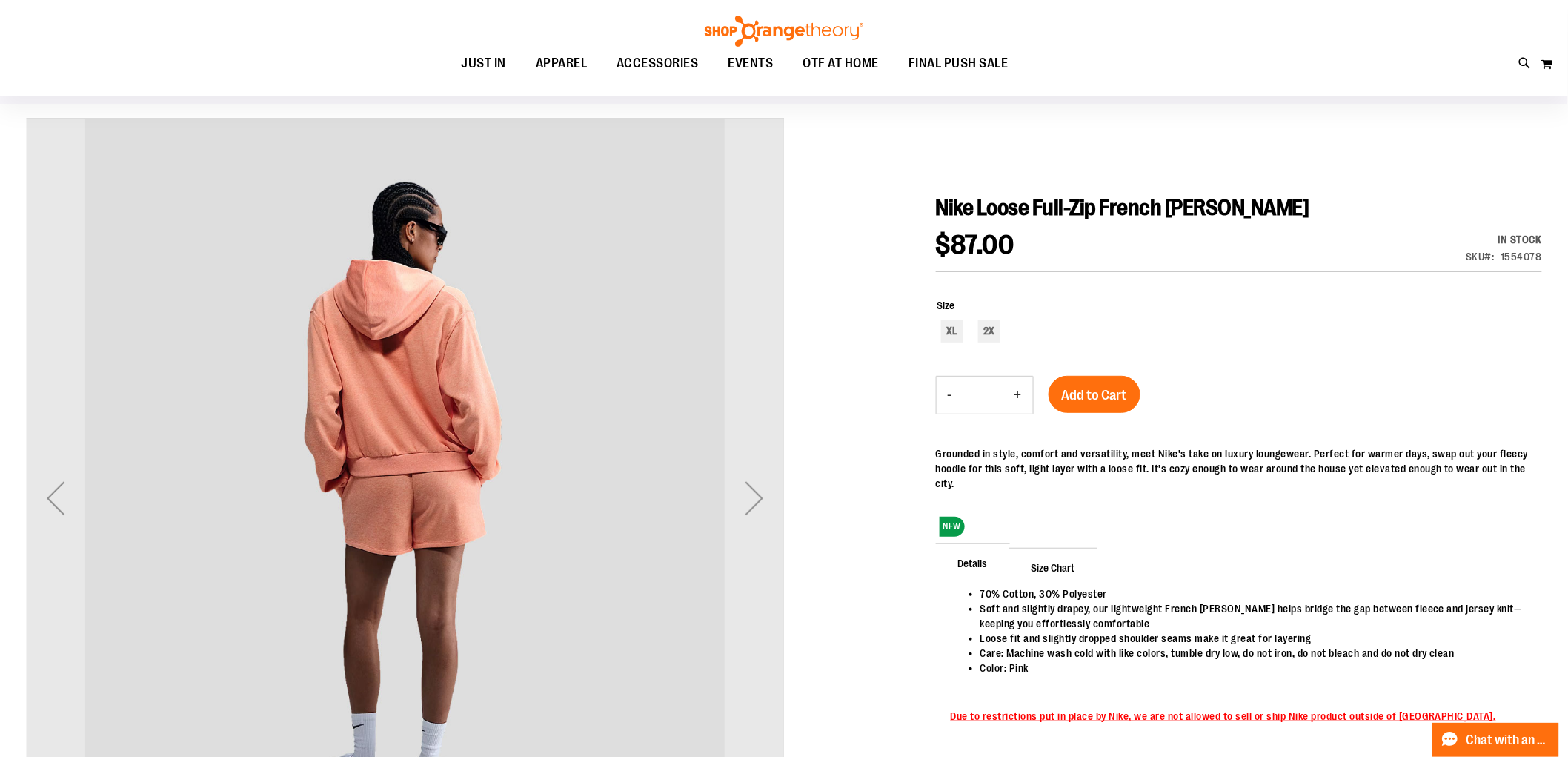
scroll to position [82, 0]
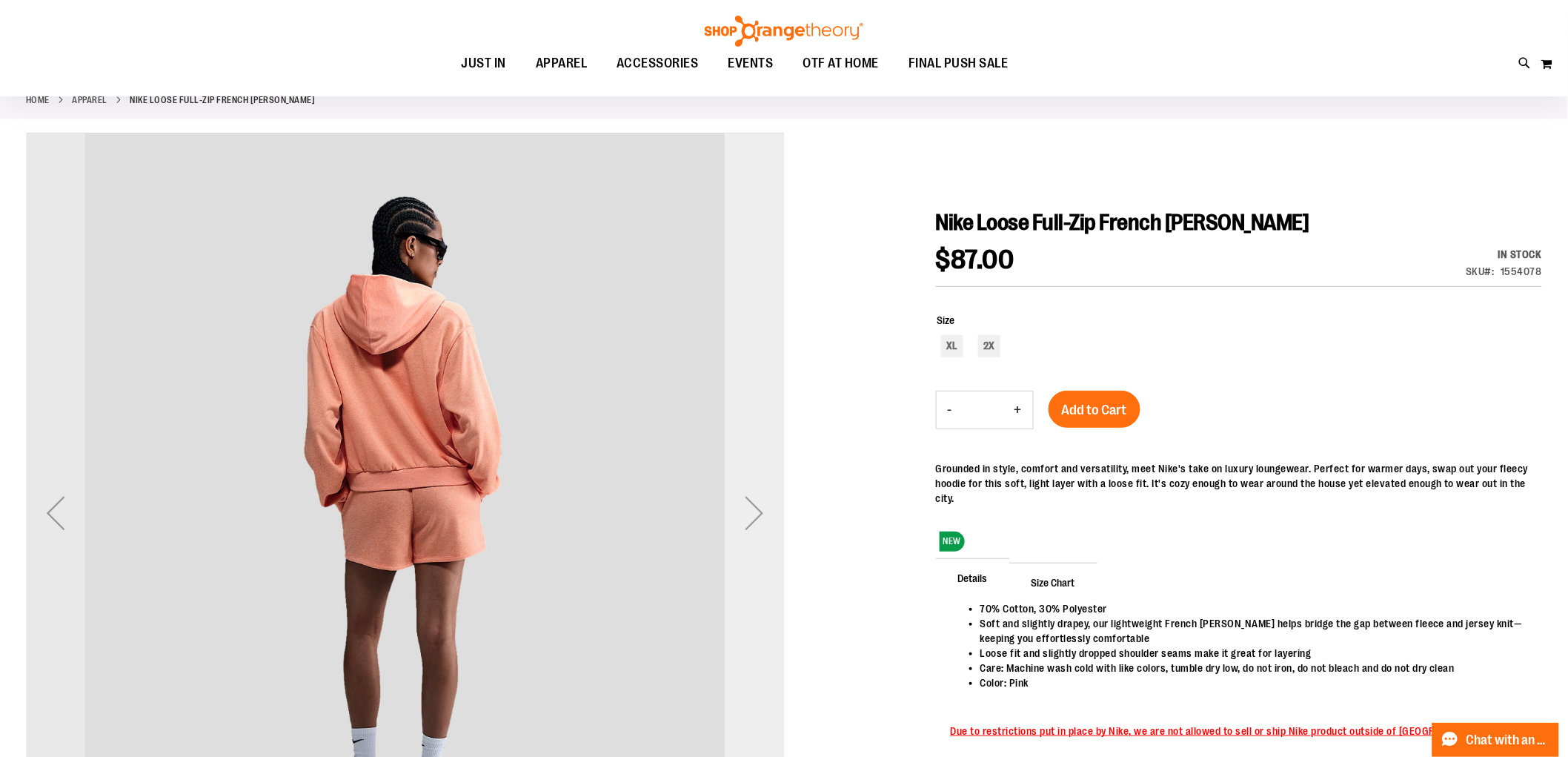
click at [739, 470] on div "Next" at bounding box center [754, 512] width 60 height 758
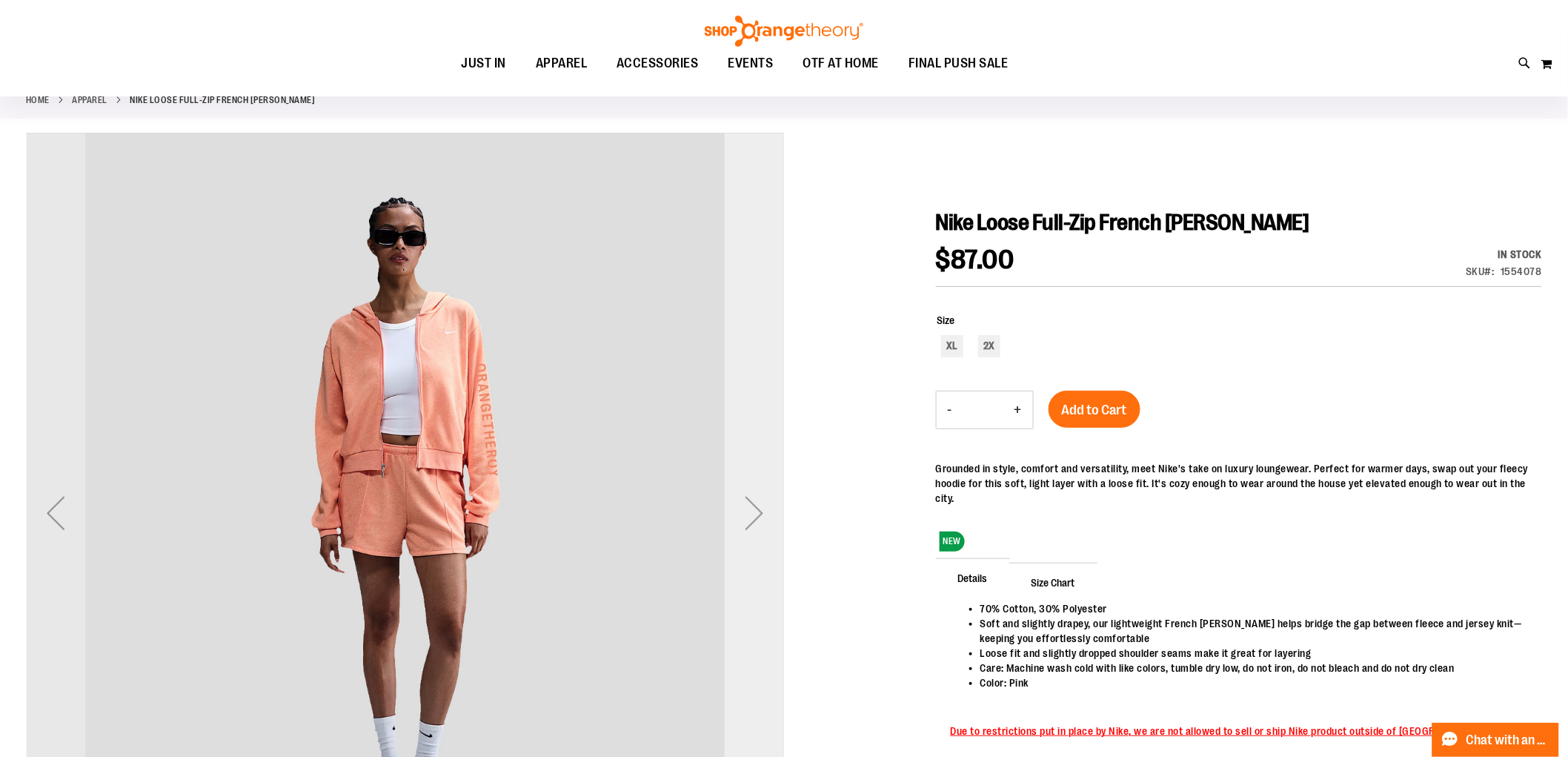
click at [742, 463] on div "Next" at bounding box center [754, 512] width 60 height 758
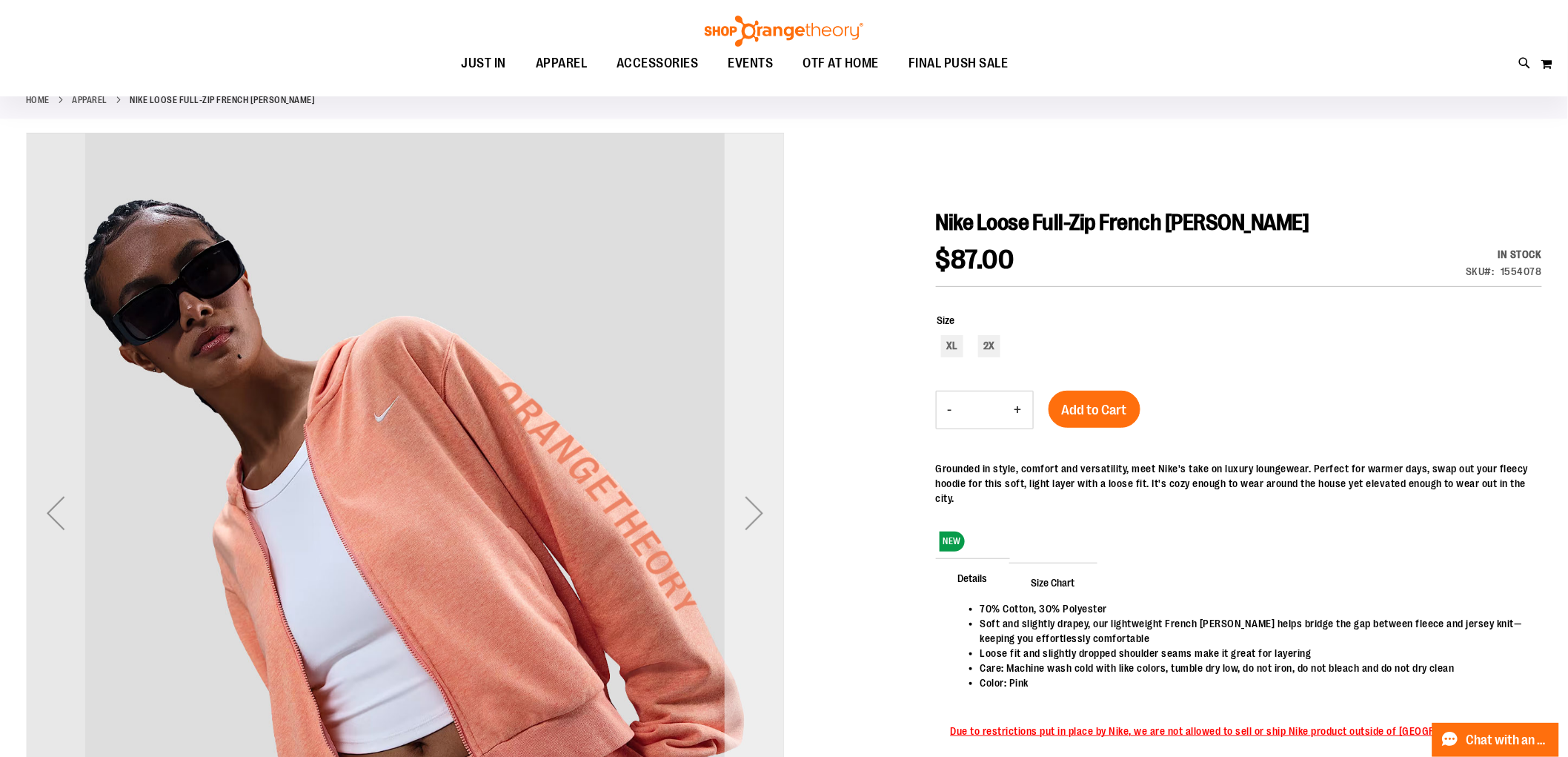
click at [742, 463] on div "Next" at bounding box center [754, 512] width 60 height 758
